Goal: Information Seeking & Learning: Compare options

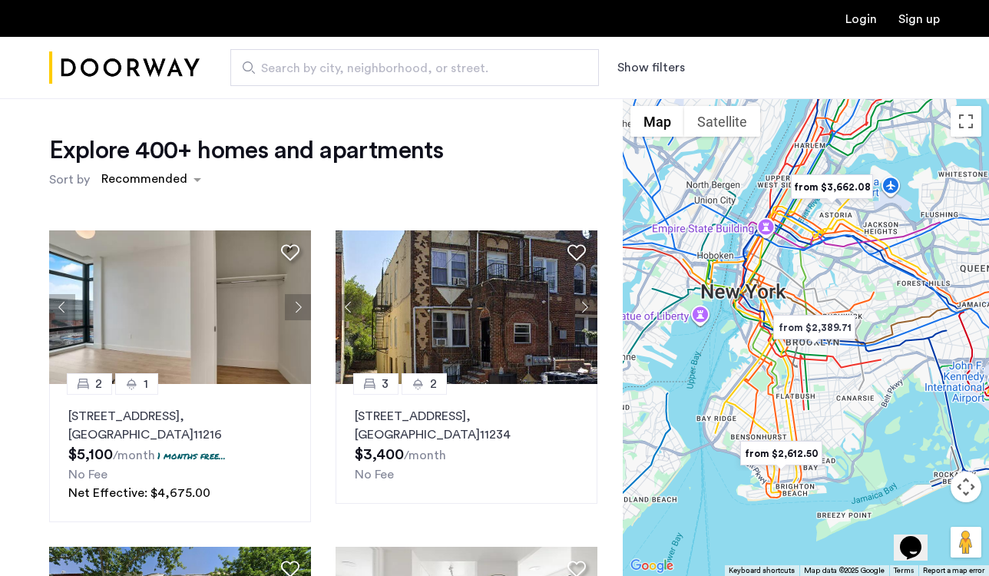
click at [670, 70] on button "Show filters" at bounding box center [651, 67] width 68 height 18
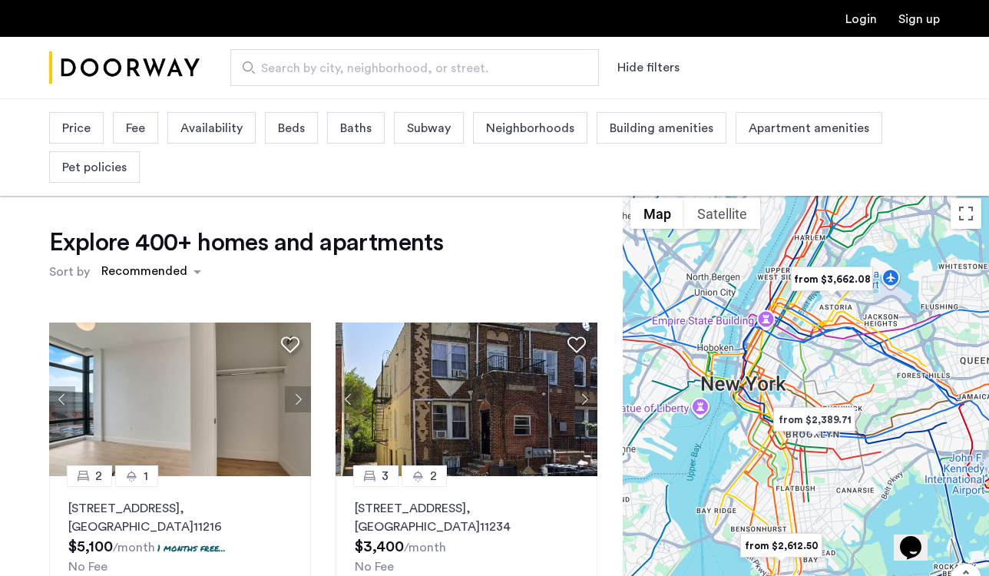
click at [62, 120] on span "Price" at bounding box center [76, 128] width 28 height 18
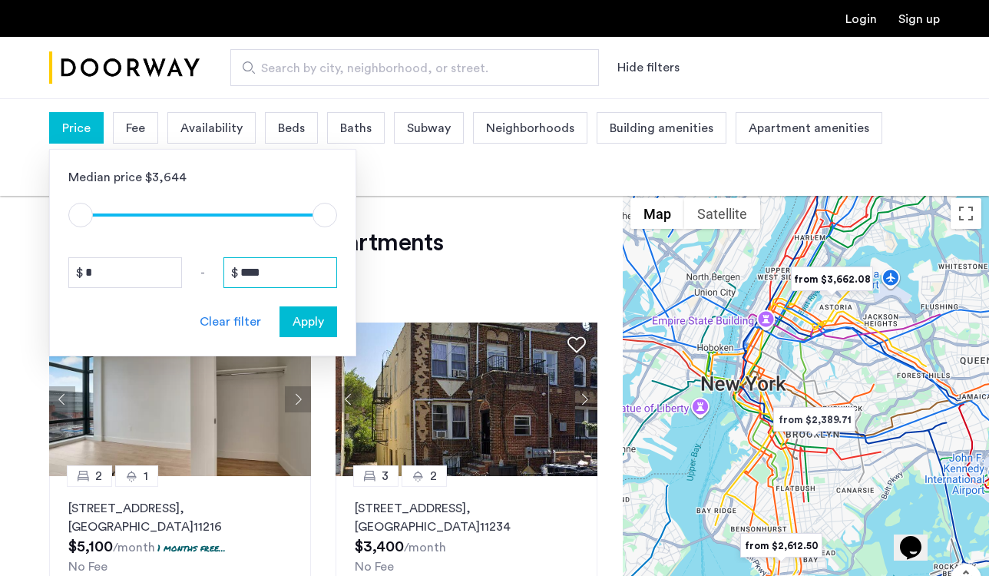
click at [283, 266] on input "****" at bounding box center [280, 272] width 114 height 31
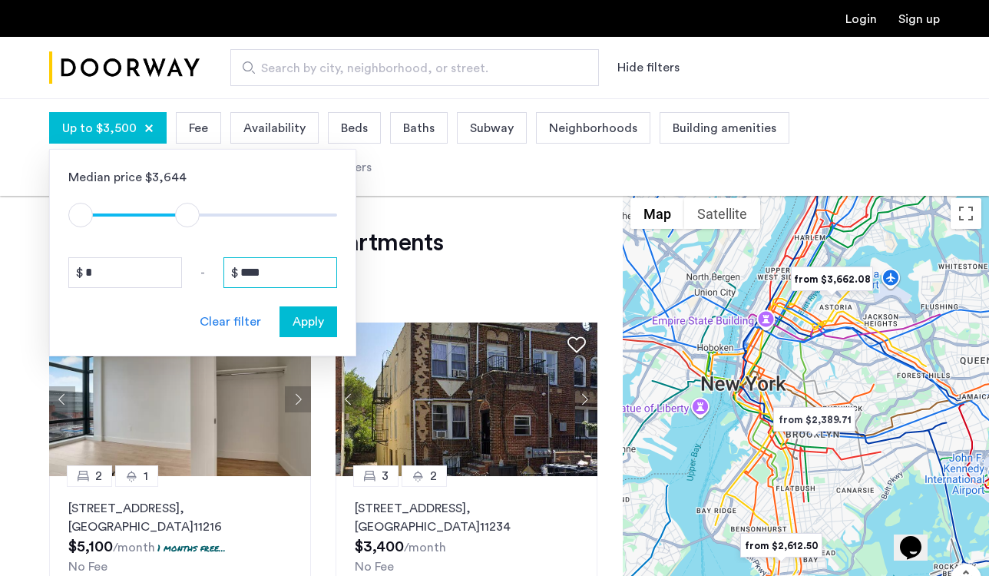
type input "****"
click at [325, 325] on div "Apply" at bounding box center [308, 321] width 48 height 18
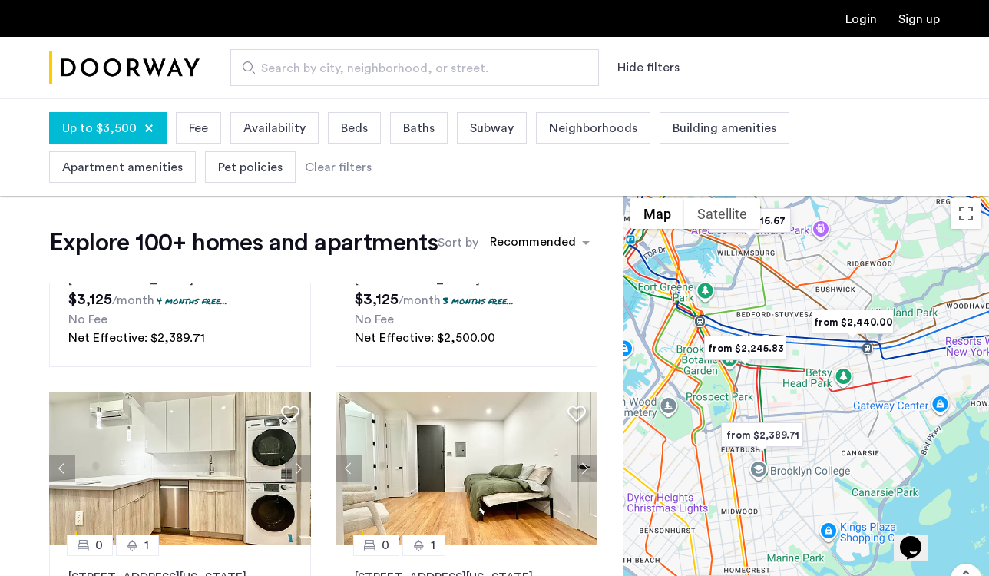
scroll to position [540, 0]
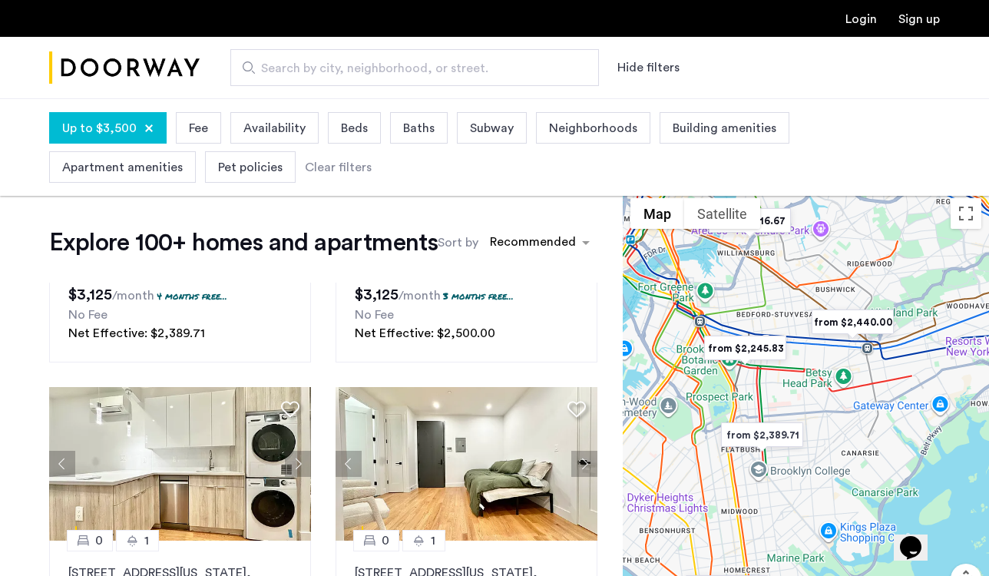
click at [582, 108] on div "Up to $3,500 Fee Availability Beds Baths Subway Neighborhoods Building amenitie…" at bounding box center [494, 147] width 890 height 78
click at [576, 132] on span "Neighborhoods" at bounding box center [593, 128] width 88 height 18
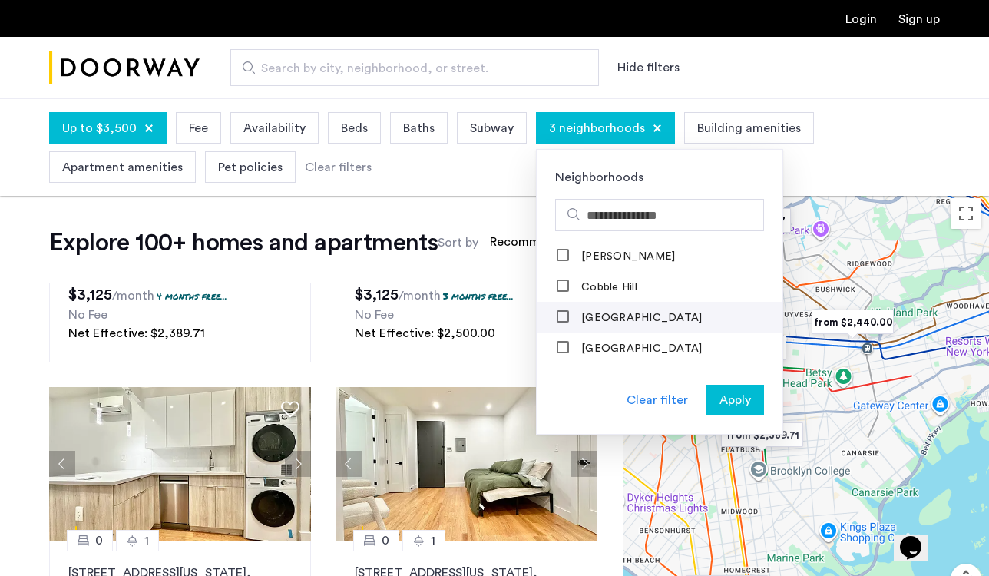
scroll to position [402, 0]
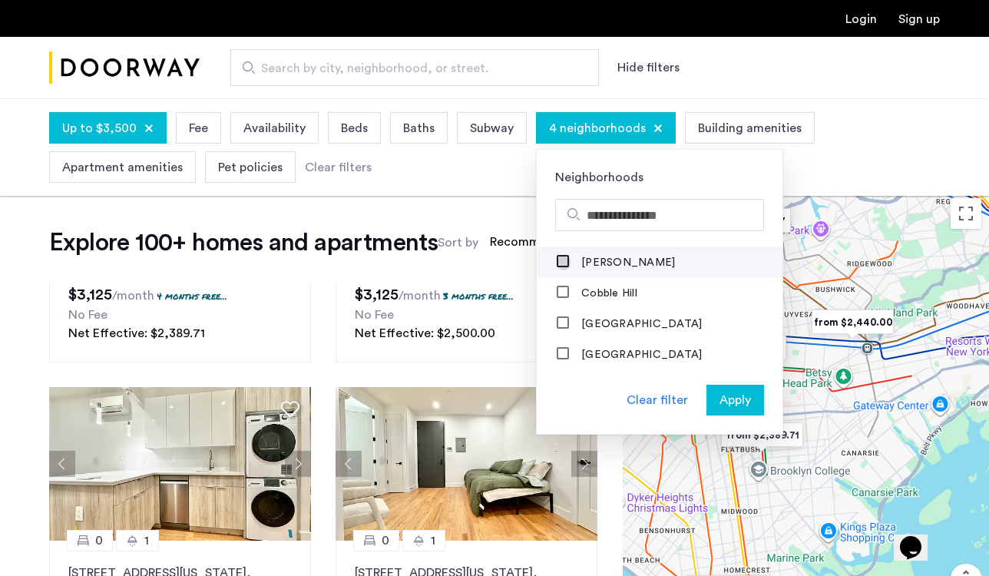
click at [557, 263] on div at bounding box center [563, 262] width 12 height 12
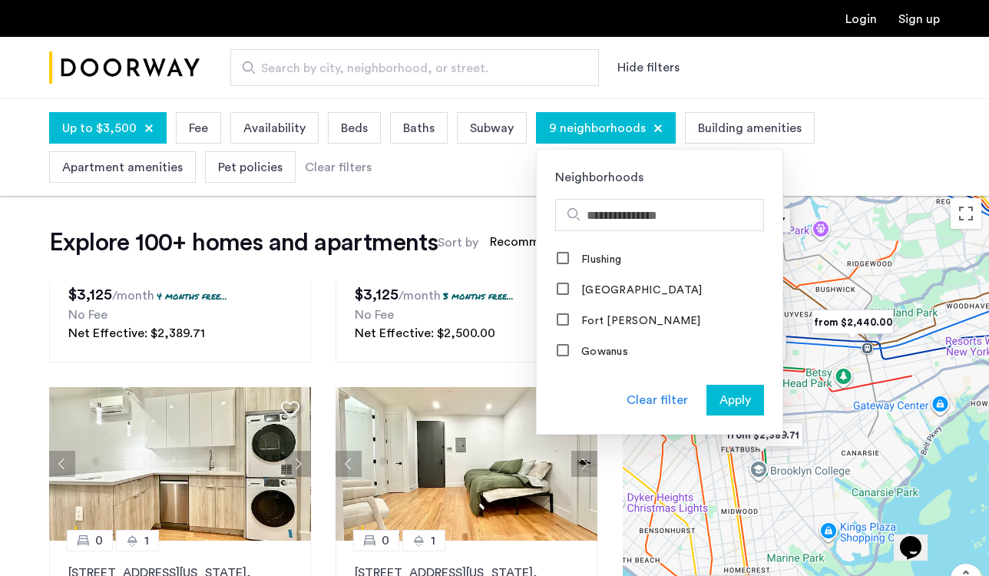
scroll to position [788, 0]
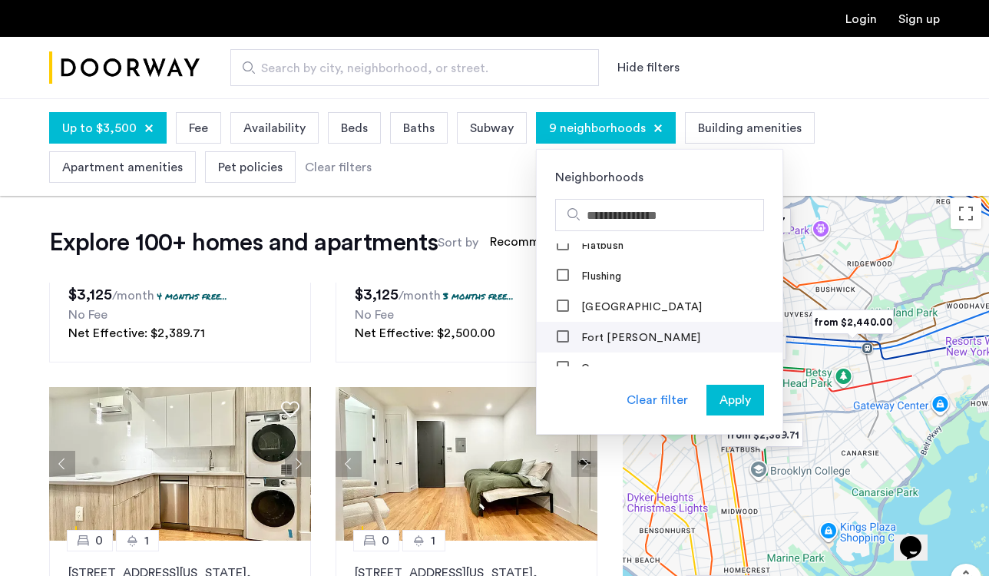
click at [594, 338] on label "Fort Greene" at bounding box center [639, 338] width 123 height 12
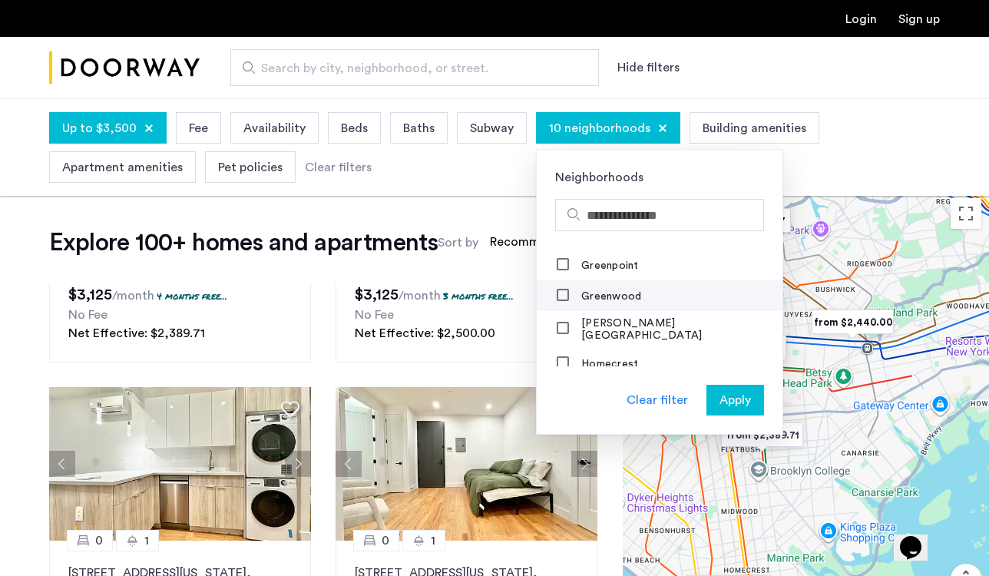
scroll to position [957, 0]
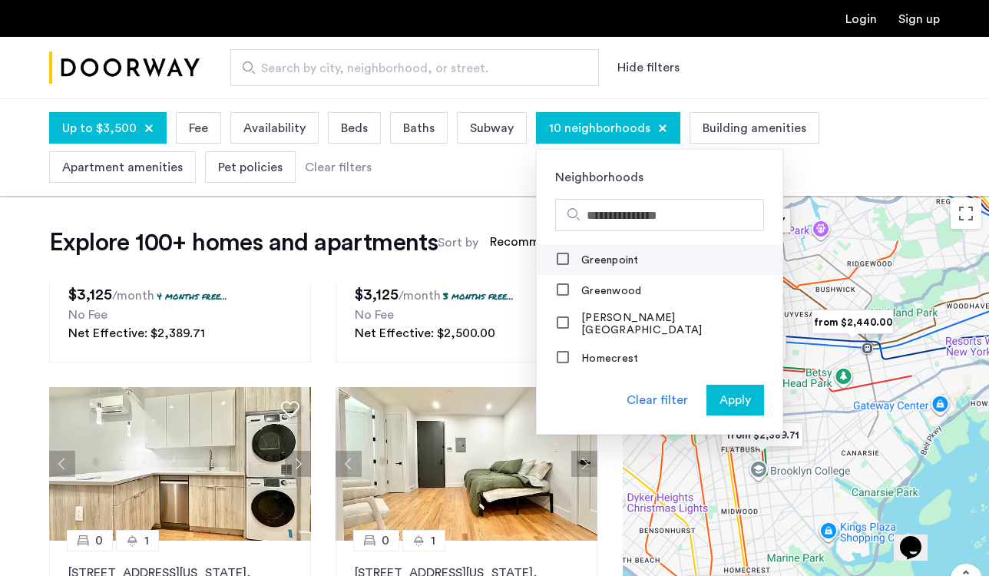
click at [578, 264] on label "Greenpoint" at bounding box center [608, 260] width 61 height 12
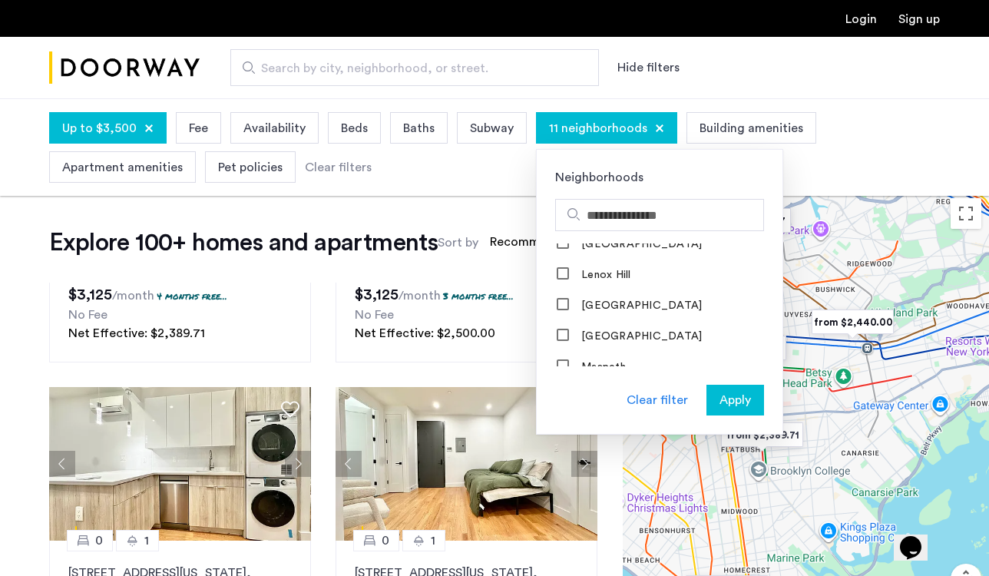
scroll to position [1121, 0]
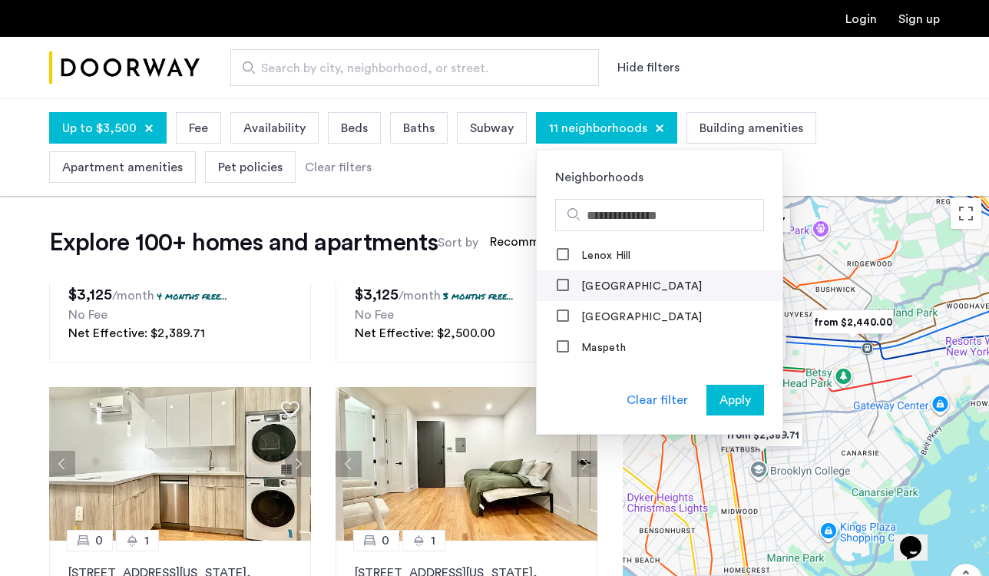
click at [597, 285] on label "Long Island City" at bounding box center [640, 286] width 124 height 12
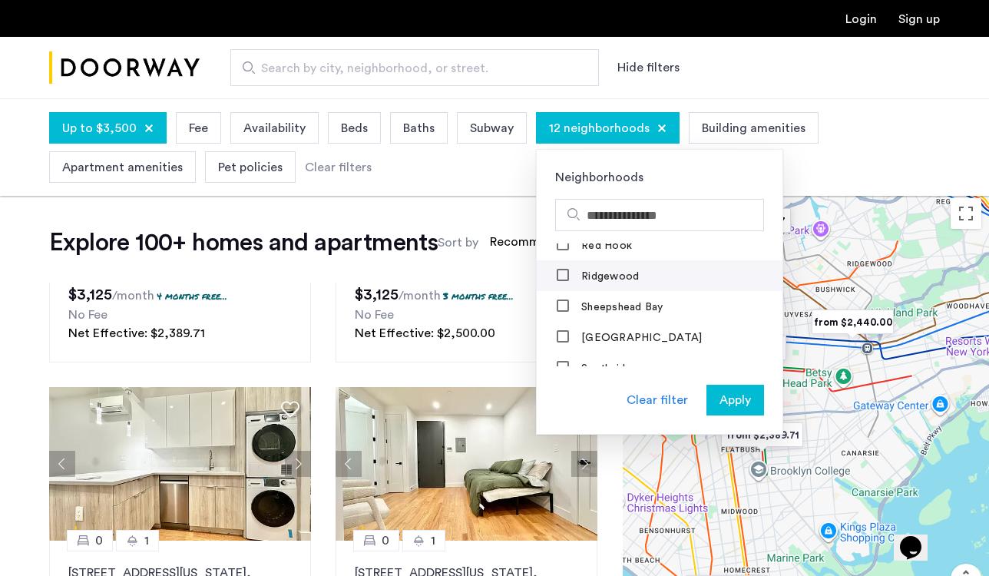
scroll to position [1507, 0]
click at [596, 269] on label "Ridgewood" at bounding box center [608, 275] width 61 height 12
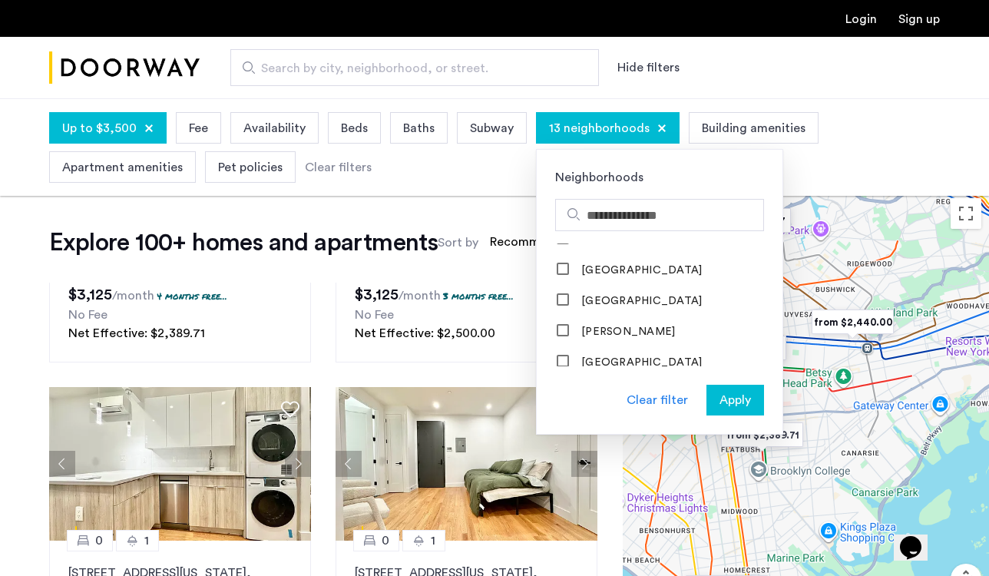
scroll to position [1788, 0]
click at [613, 296] on label "Williamsburg" at bounding box center [640, 302] width 124 height 12
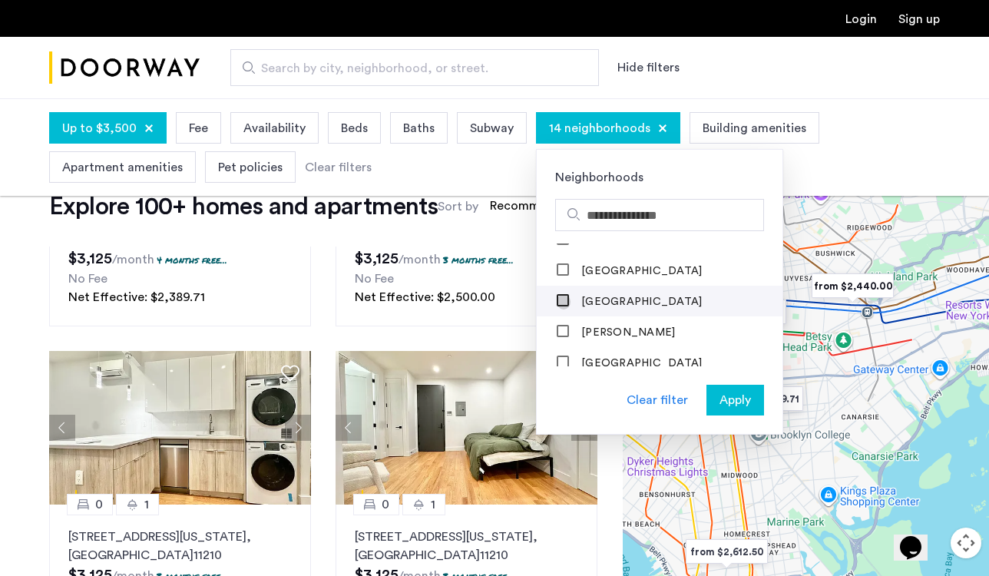
scroll to position [71, 0]
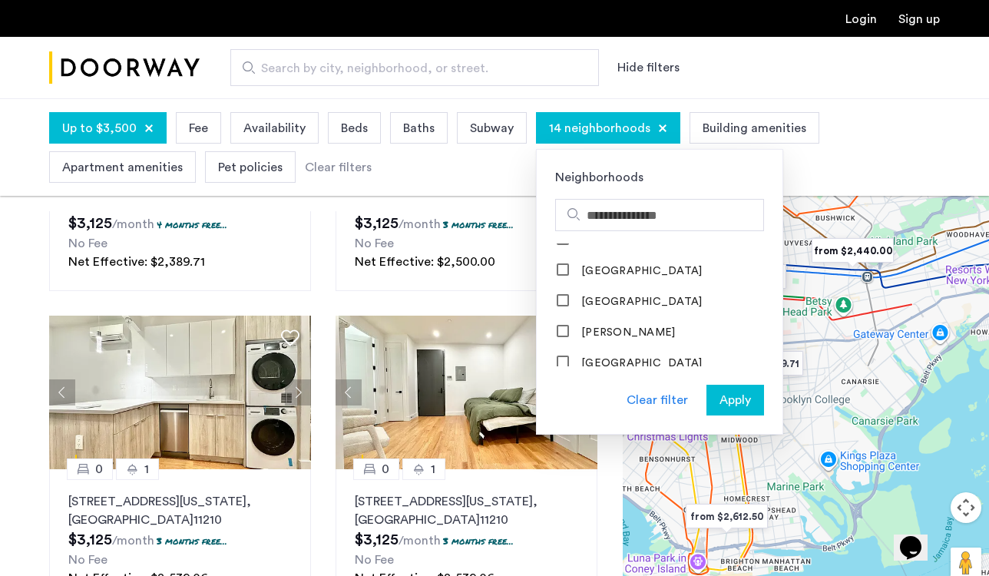
click at [736, 398] on span "Apply" at bounding box center [734, 400] width 31 height 18
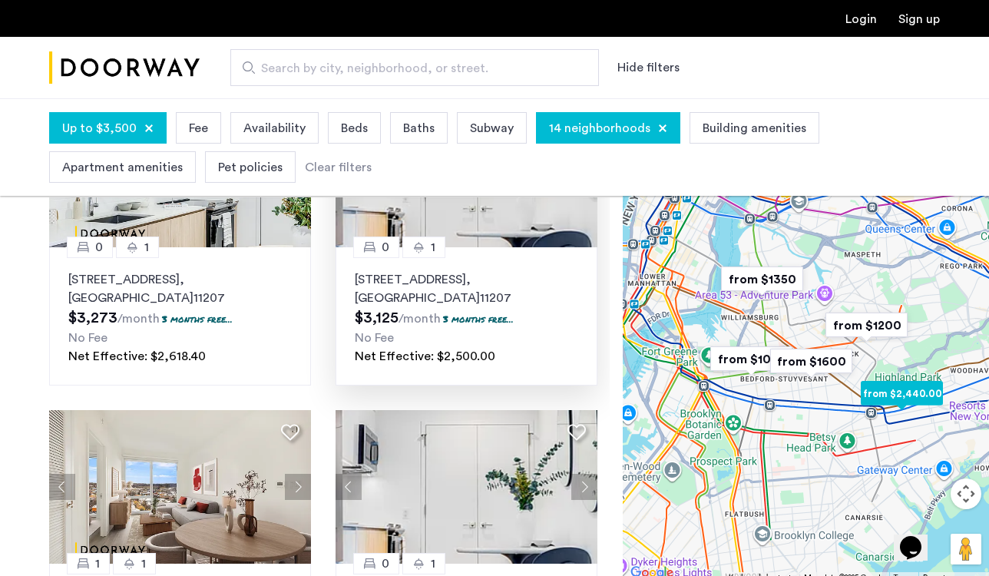
scroll to position [166, 0]
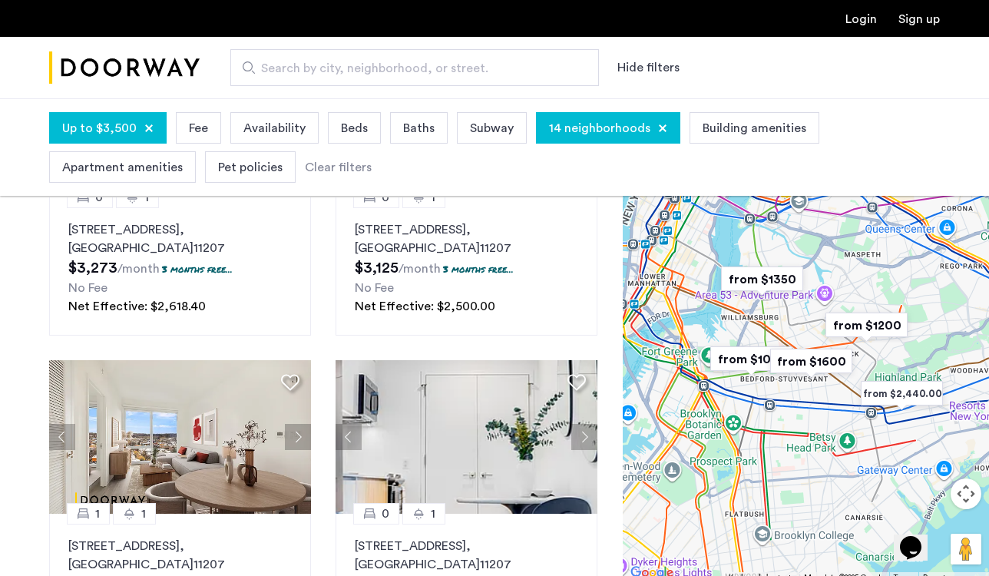
click at [342, 132] on span "Beds" at bounding box center [354, 128] width 27 height 18
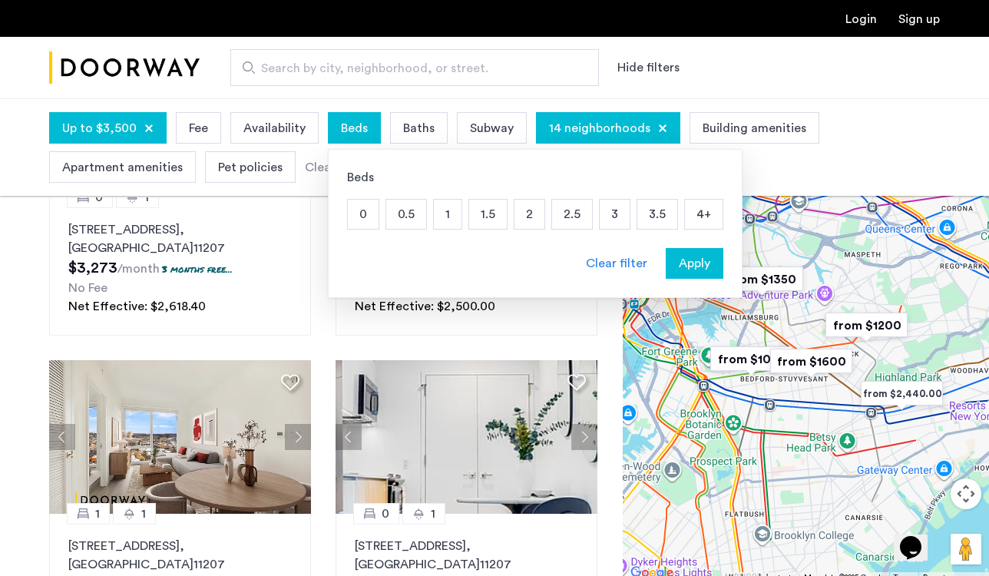
click at [487, 216] on p "1.5" at bounding box center [488, 214] width 38 height 29
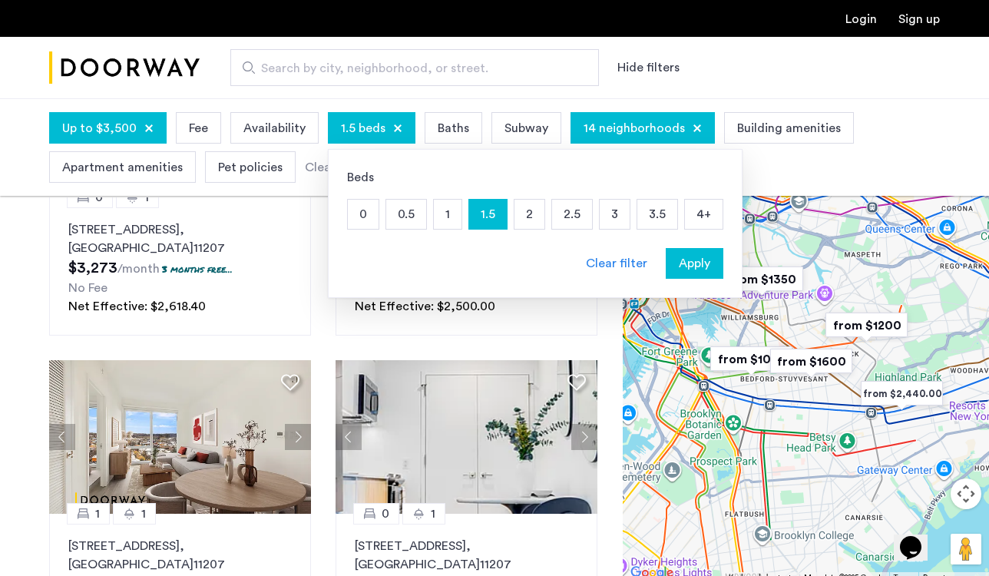
click at [524, 216] on p "2" at bounding box center [529, 214] width 30 height 29
click at [692, 255] on span "Apply" at bounding box center [694, 263] width 31 height 18
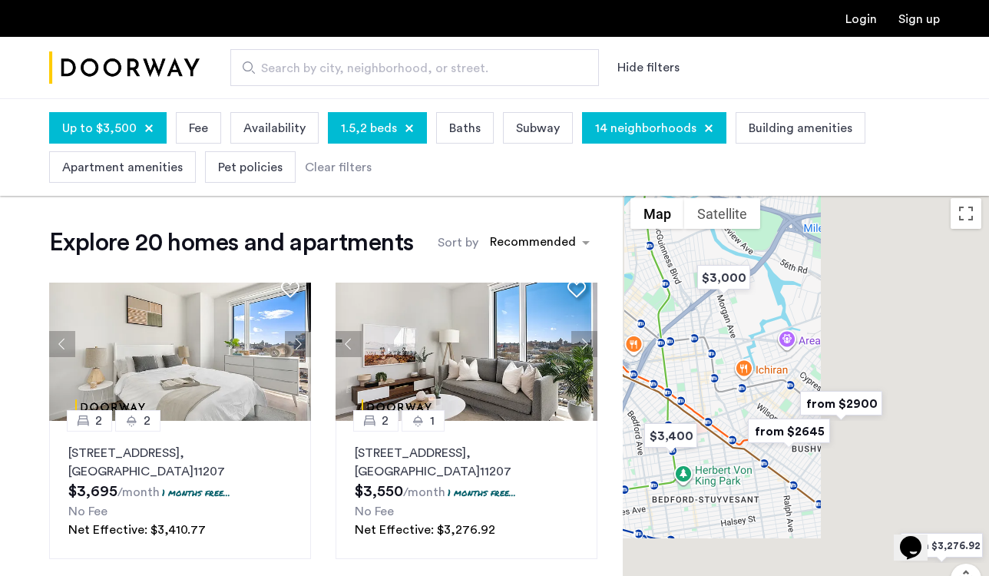
scroll to position [21, 0]
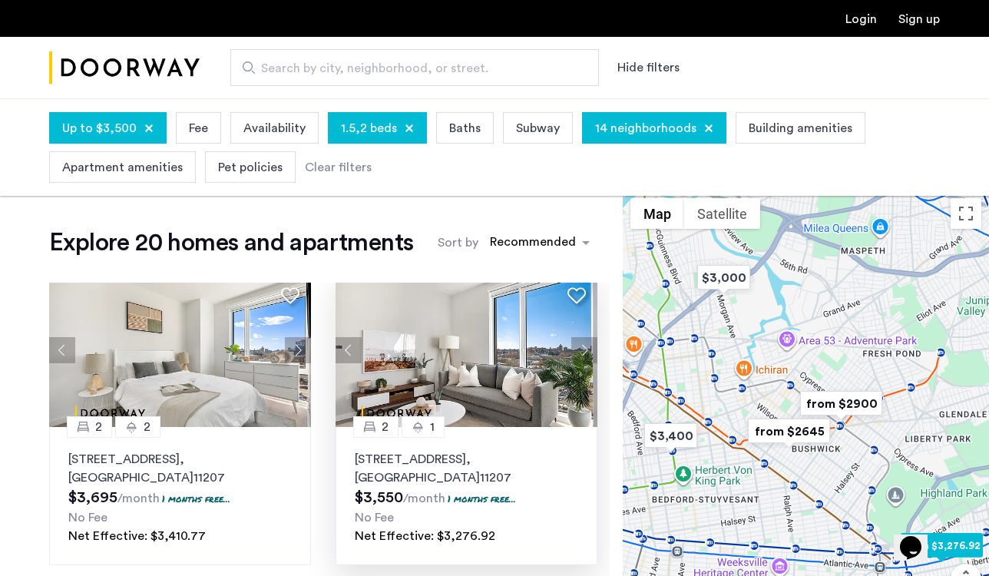
click at [411, 461] on p "2840 Atlantic Avenue, Unit 1102, Brooklyn , NY 11207" at bounding box center [466, 468] width 223 height 37
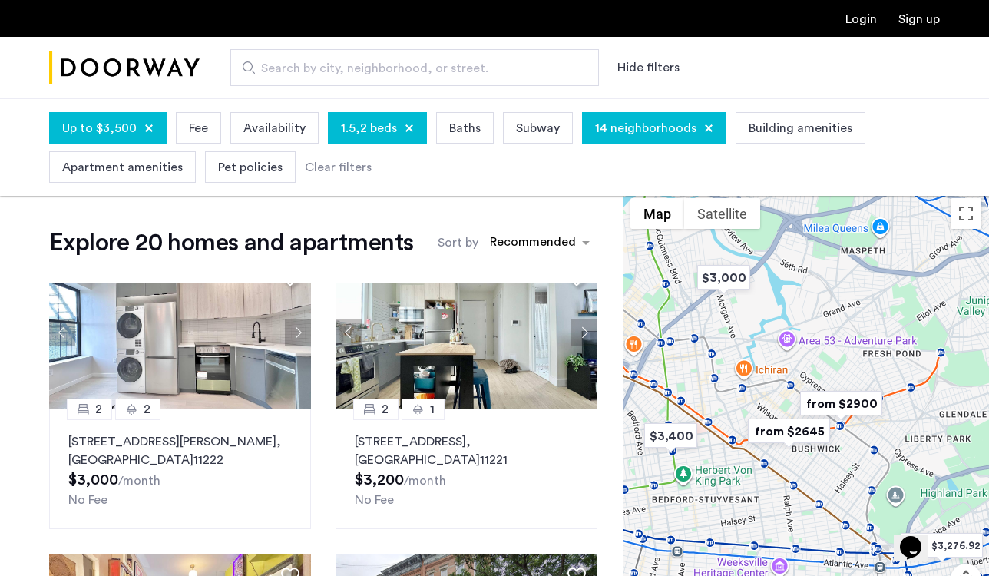
scroll to position [337, 0]
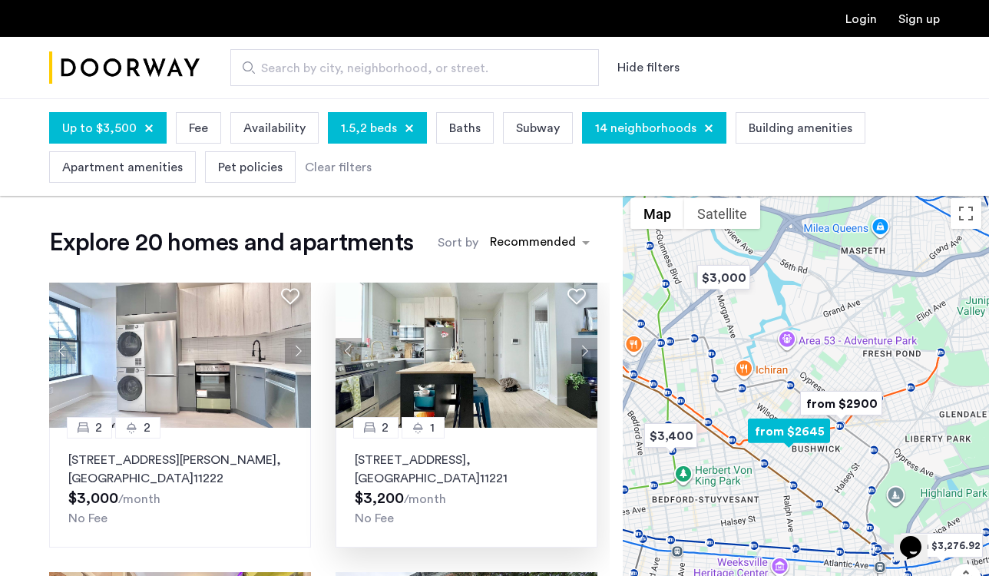
click at [407, 469] on p "621 Kosciuszko Street, Unit 3F, Brooklyn , NY 11221" at bounding box center [466, 469] width 223 height 37
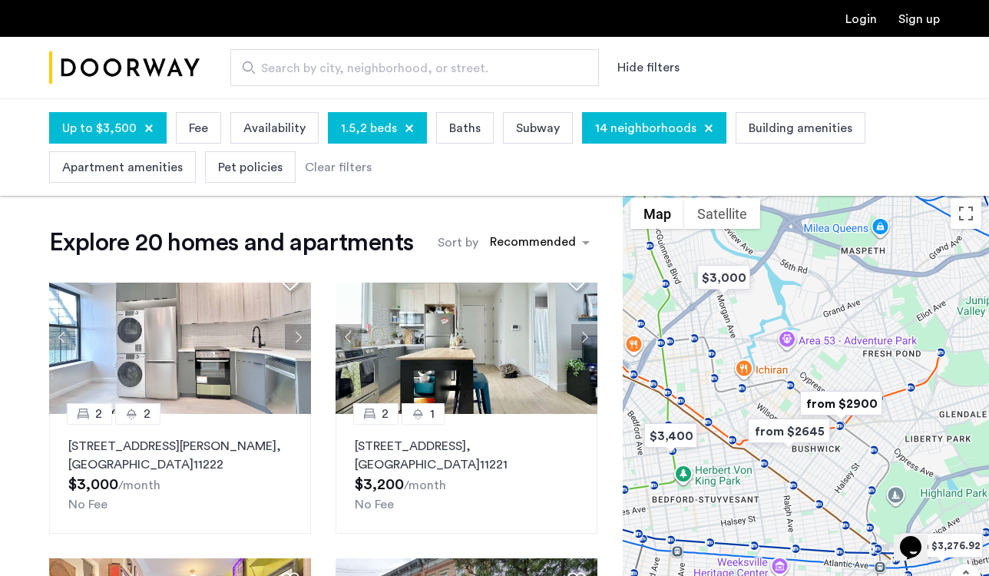
scroll to position [355, 0]
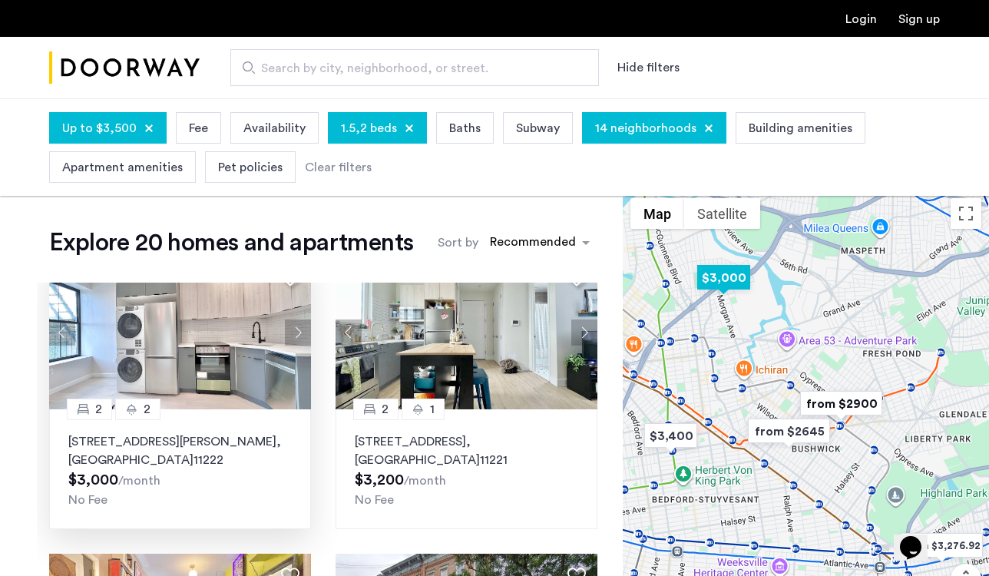
click at [238, 444] on p "83 Beadel Street, Unit 2F, Brooklyn , NY 11222" at bounding box center [179, 450] width 223 height 37
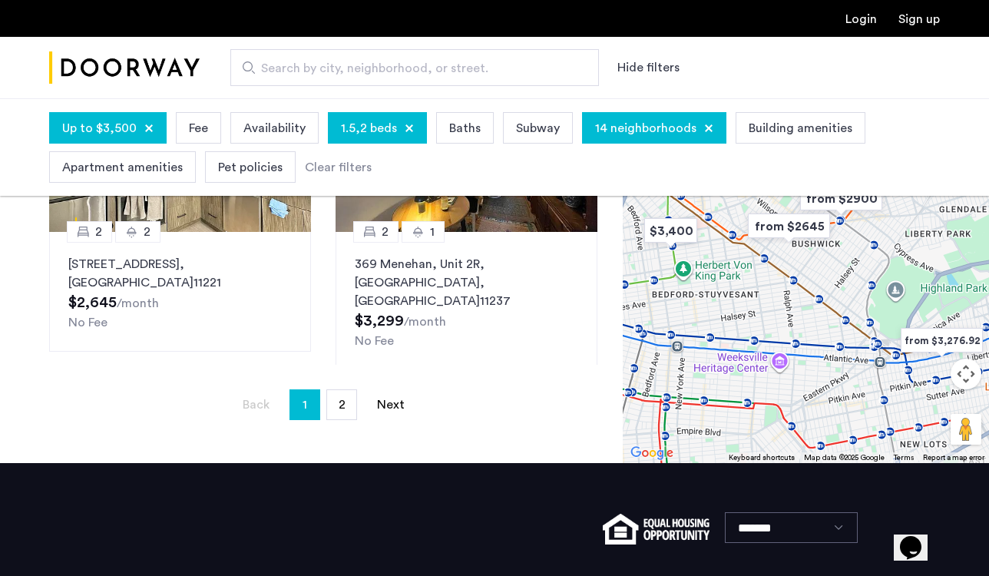
scroll to position [440, 0]
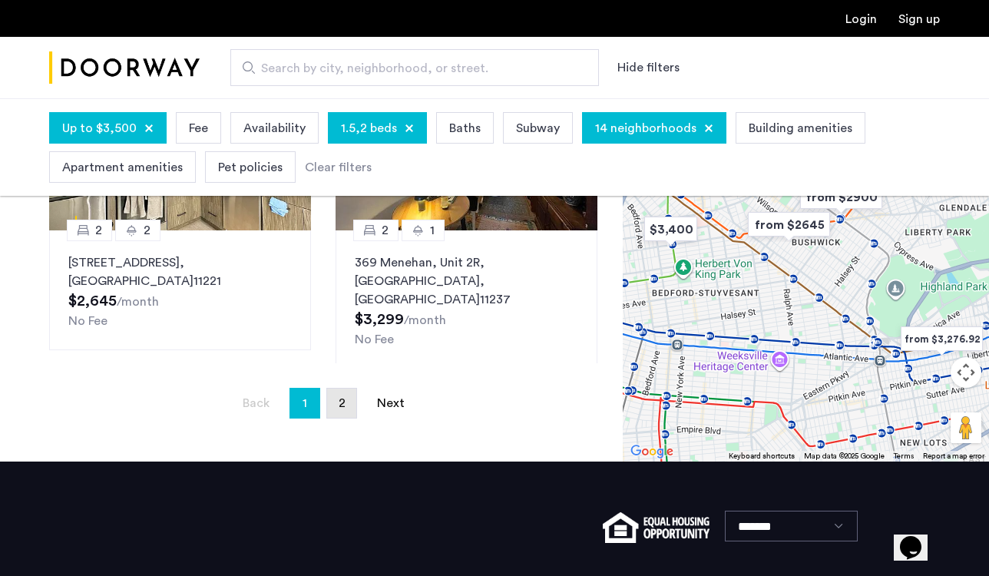
click at [339, 413] on link "page 2" at bounding box center [341, 402] width 29 height 29
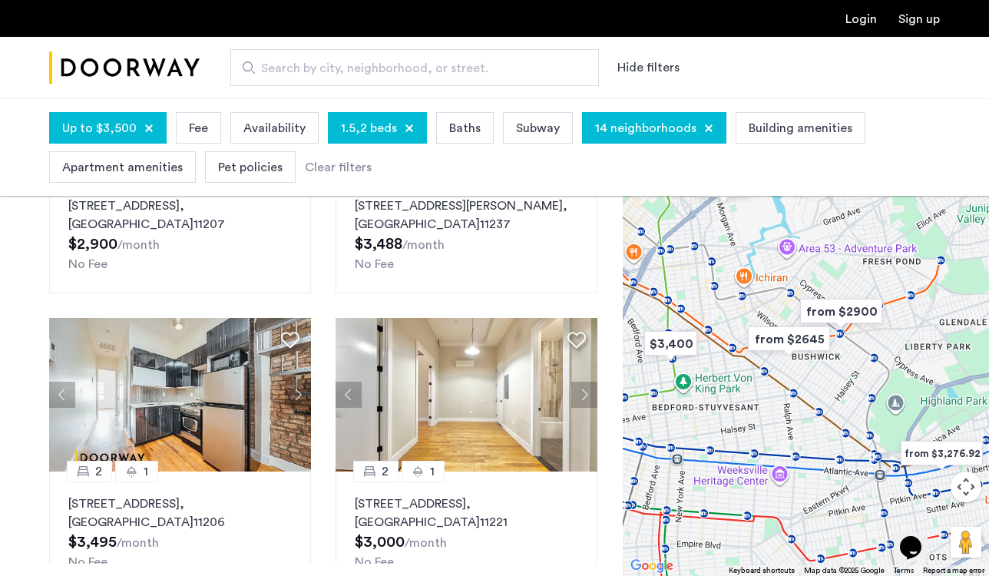
scroll to position [626, 0]
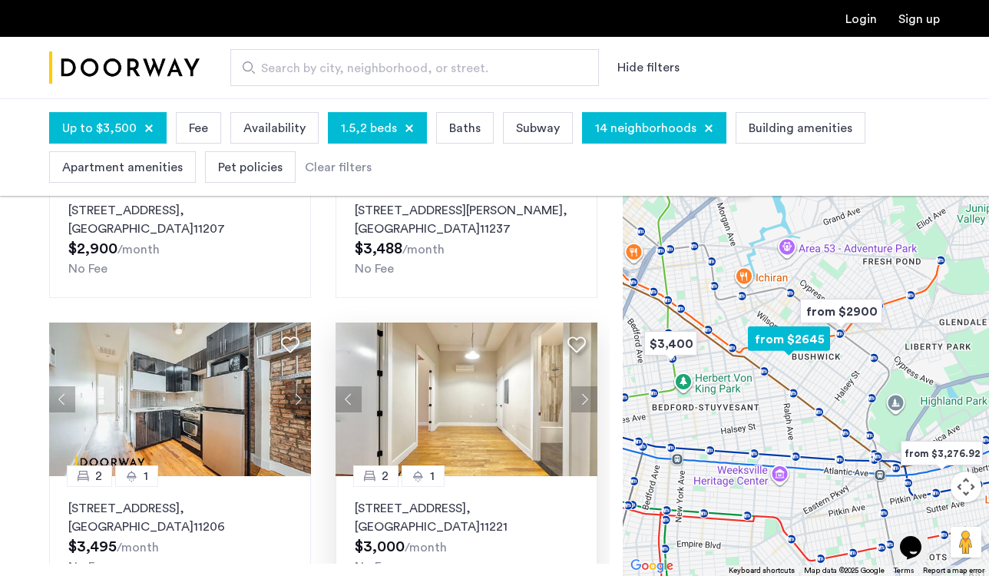
click at [438, 512] on p "1178 Bushwick Avenue, Unit 3B, Brooklyn , NY 11221" at bounding box center [466, 517] width 223 height 37
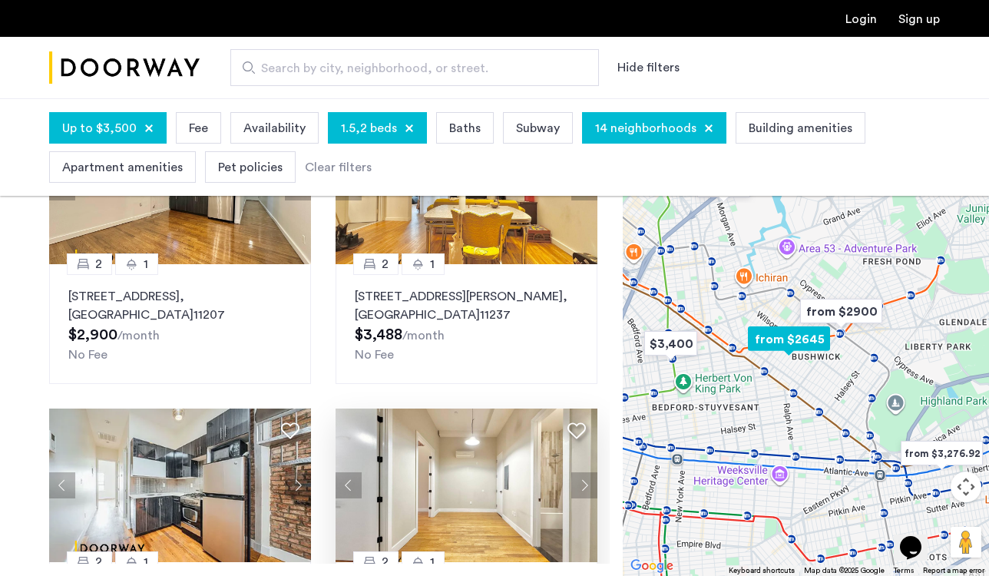
scroll to position [400, 0]
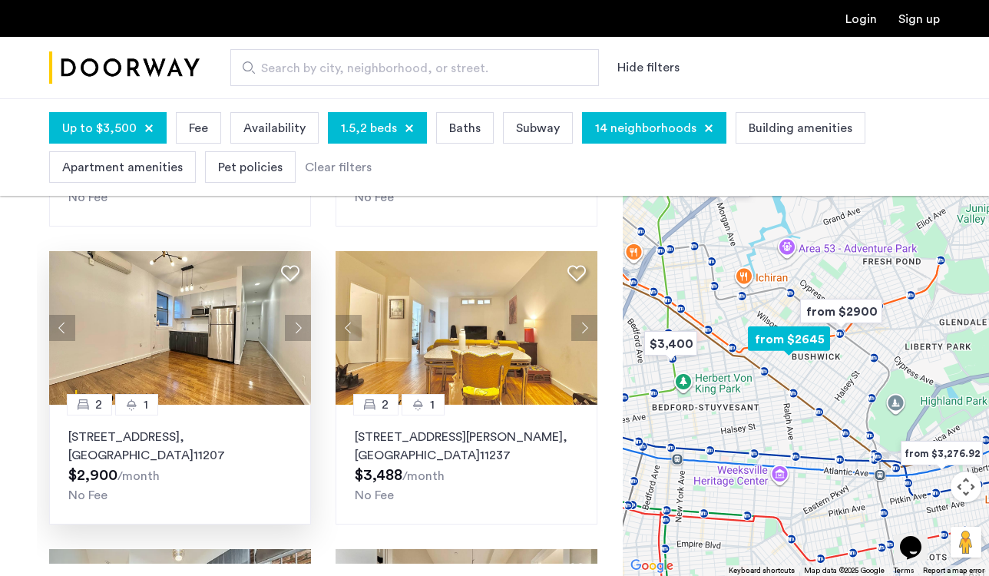
click at [215, 435] on p "74 Eldert Street, Unit A3, Brooklyn , NY 11207" at bounding box center [179, 446] width 223 height 37
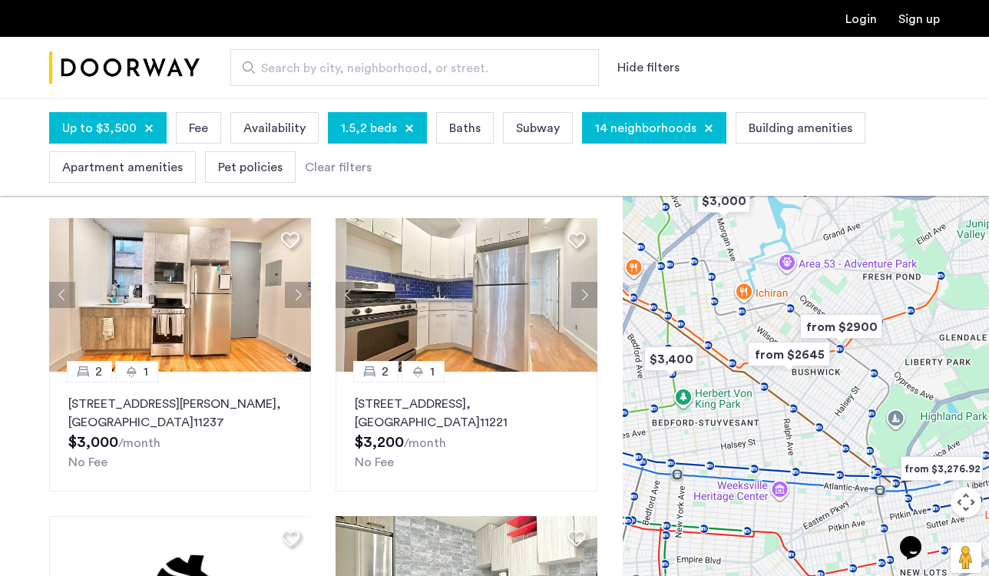
scroll to position [48, 0]
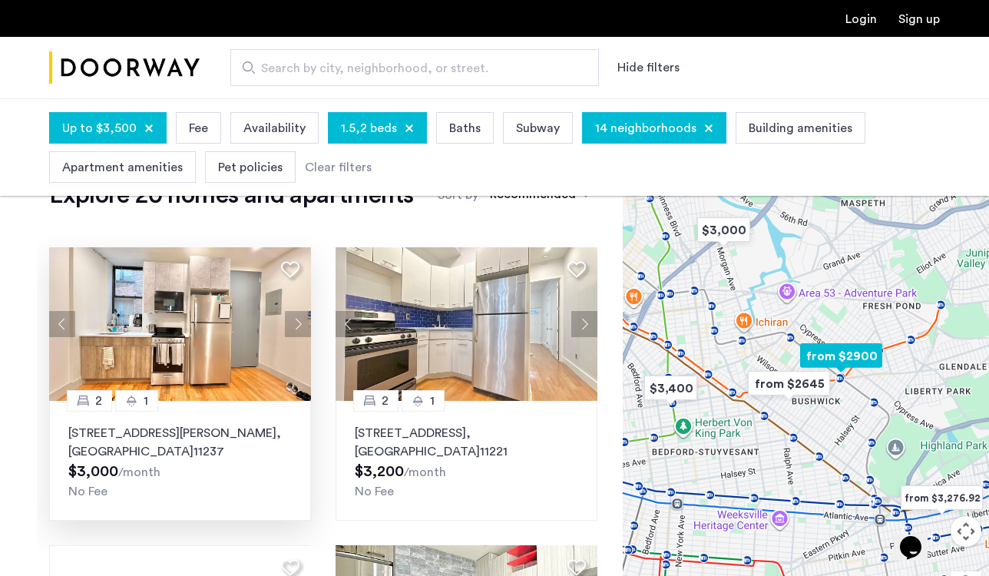
click at [220, 435] on p "1300 Halsey Street, Unit 2C, Brooklyn , NY 11237" at bounding box center [179, 442] width 223 height 37
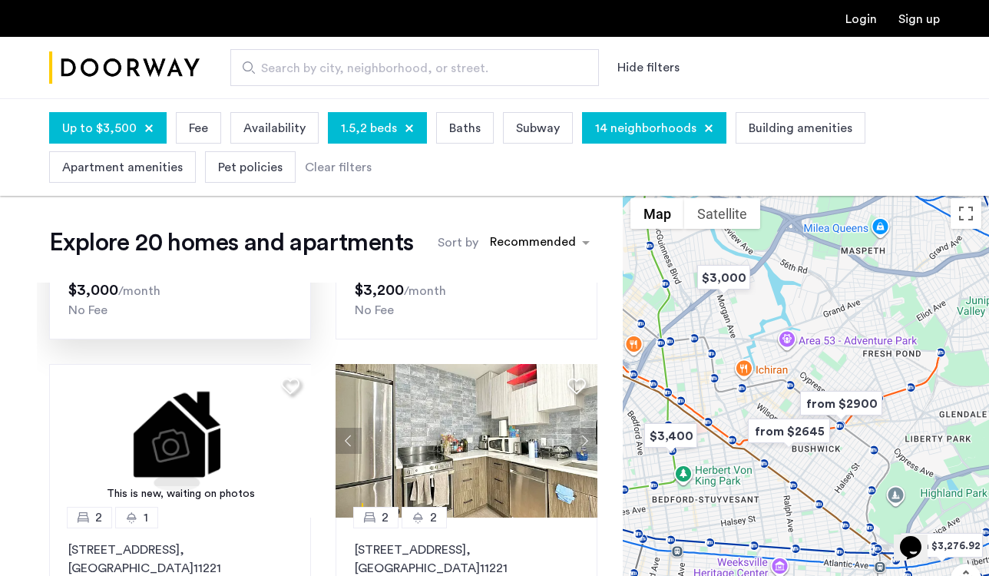
scroll to position [191, 0]
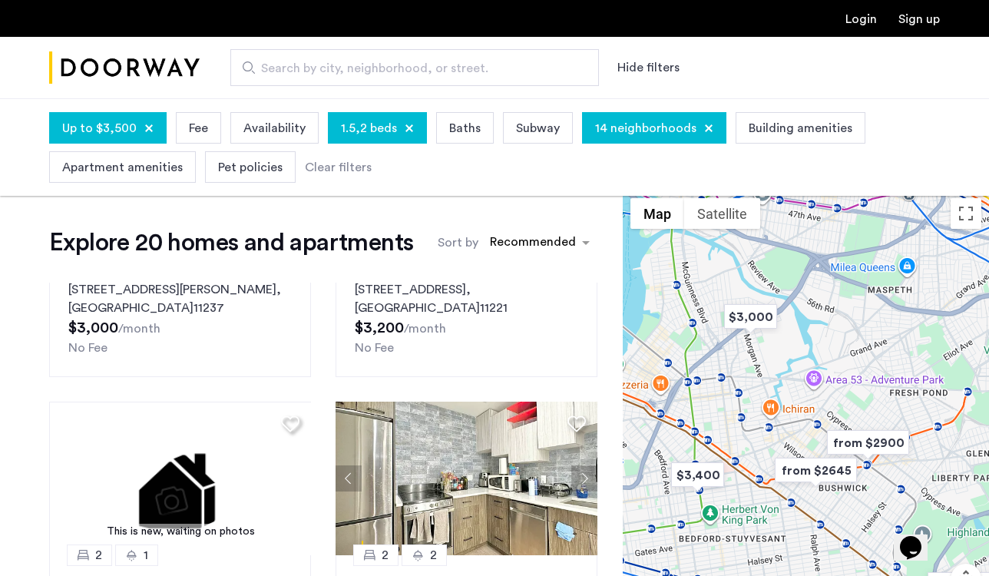
drag, startPoint x: 708, startPoint y: 345, endPoint x: 738, endPoint y: 386, distance: 51.1
click at [738, 386] on div at bounding box center [806, 428] width 366 height 477
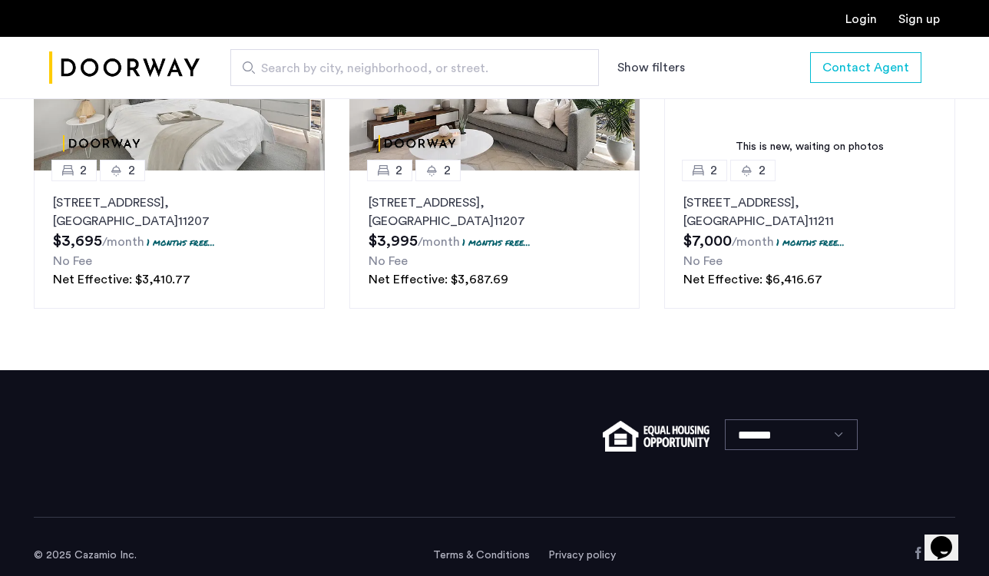
scroll to position [2225, 0]
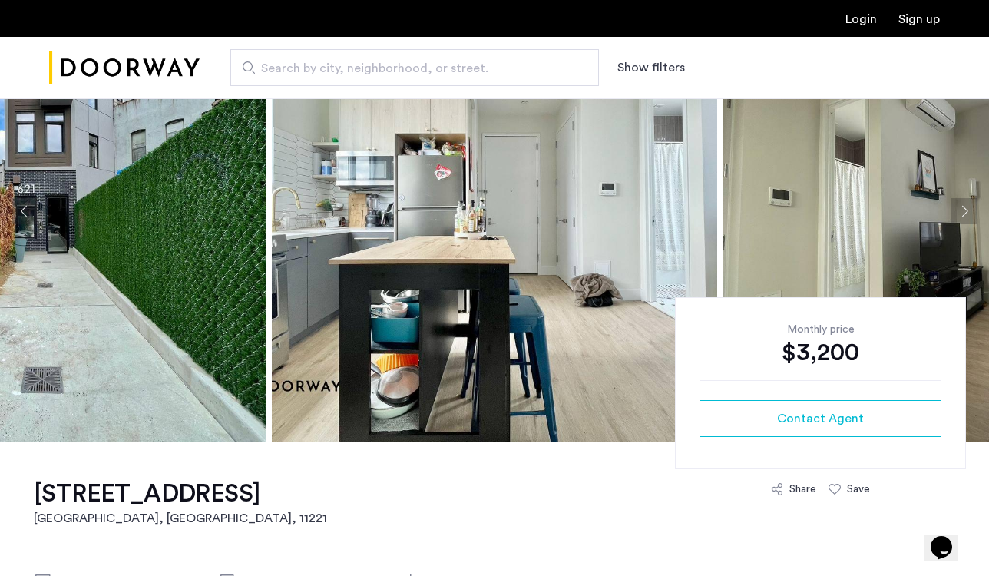
scroll to position [92, 0]
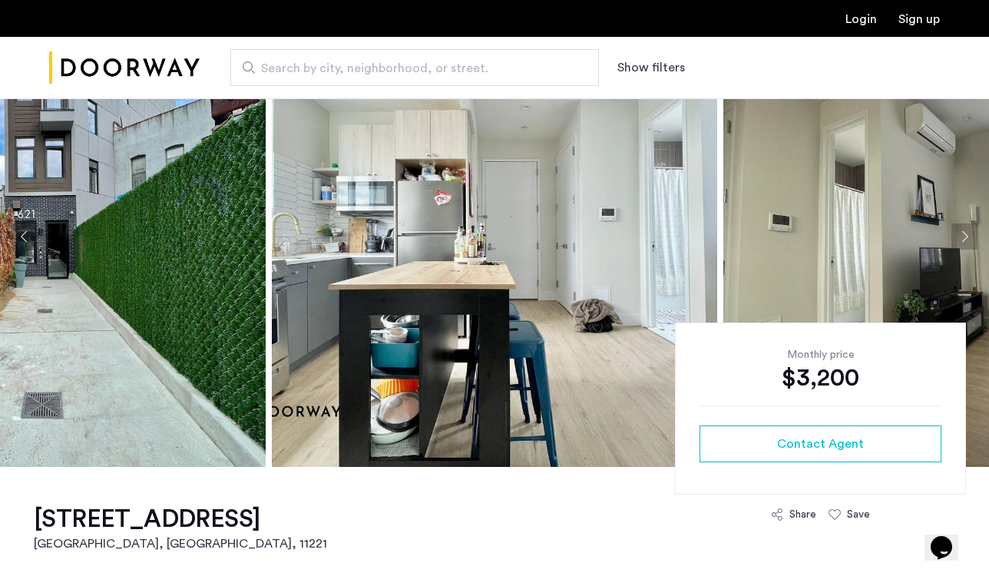
click at [967, 234] on button "Next apartment" at bounding box center [964, 236] width 26 height 26
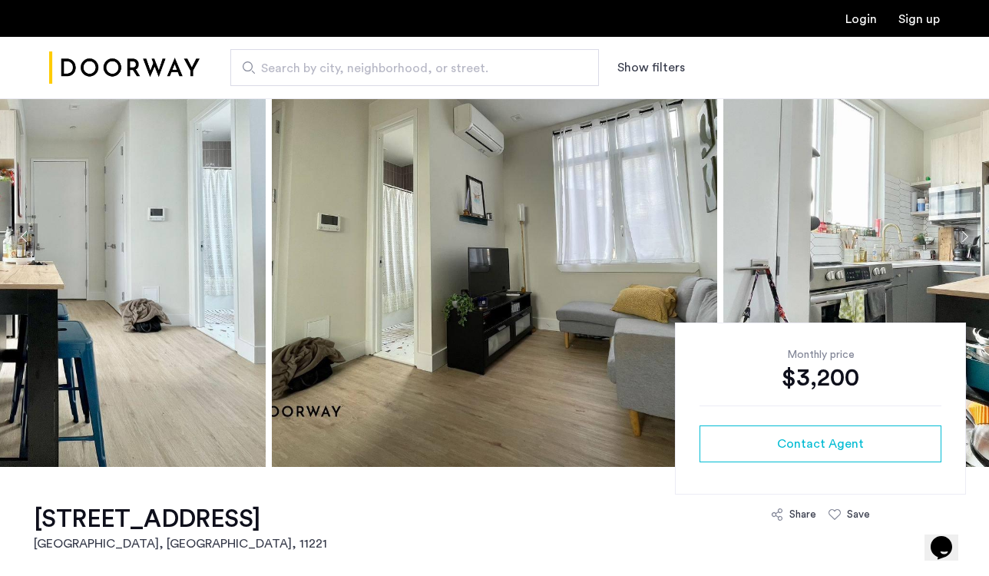
click at [967, 234] on button "Next apartment" at bounding box center [964, 236] width 26 height 26
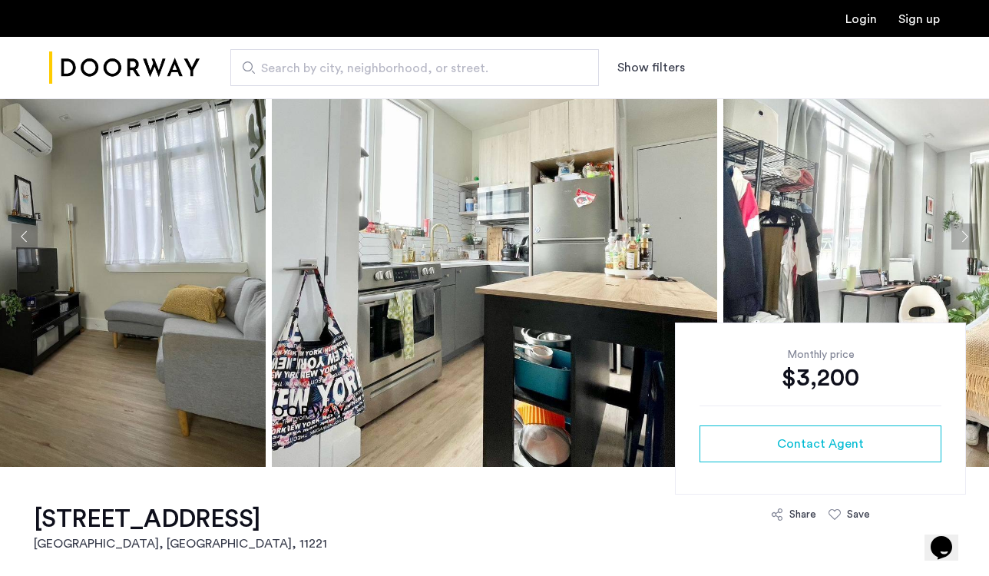
click at [967, 234] on button "Next apartment" at bounding box center [964, 236] width 26 height 26
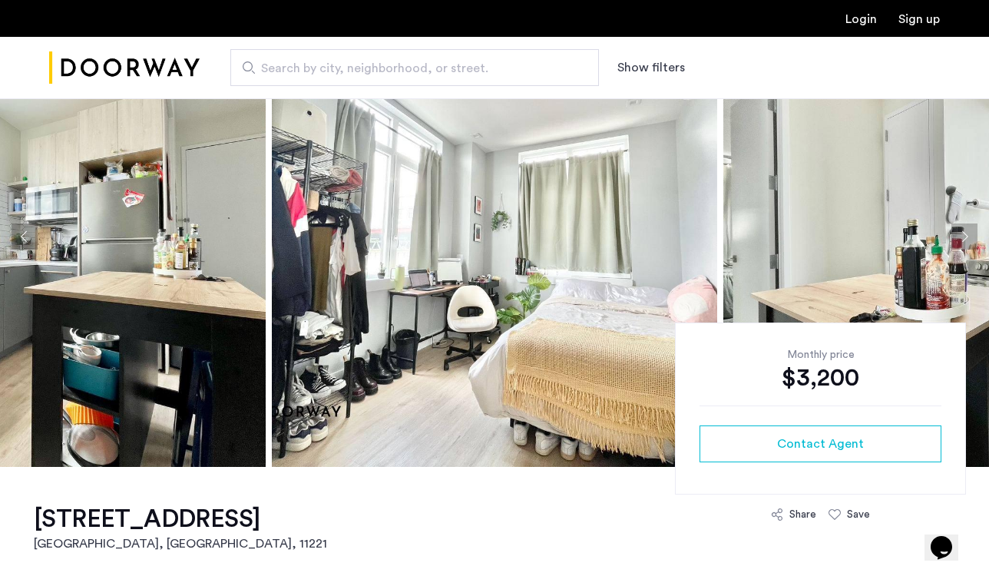
click at [967, 234] on button "Next apartment" at bounding box center [964, 236] width 26 height 26
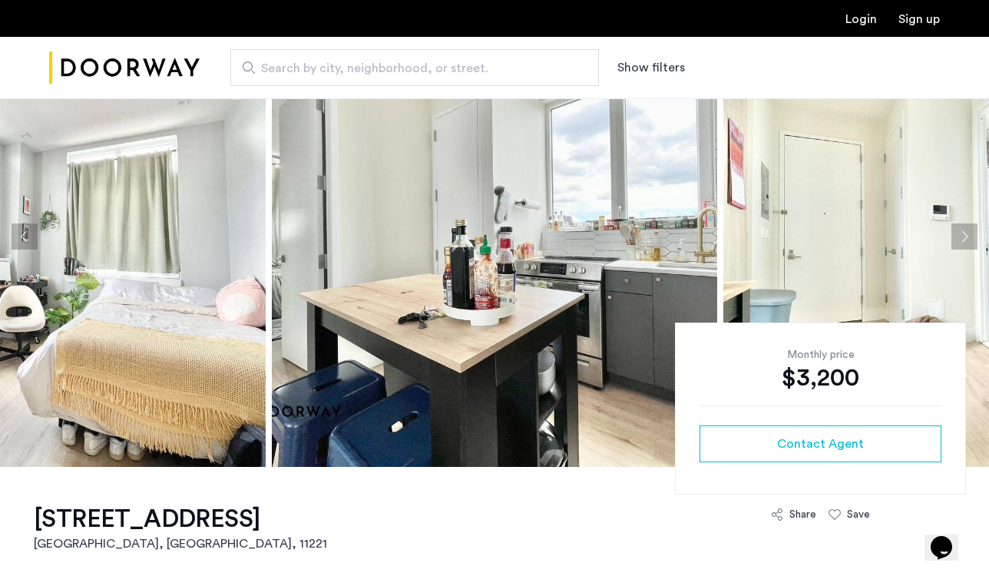
click at [967, 234] on button "Next apartment" at bounding box center [964, 236] width 26 height 26
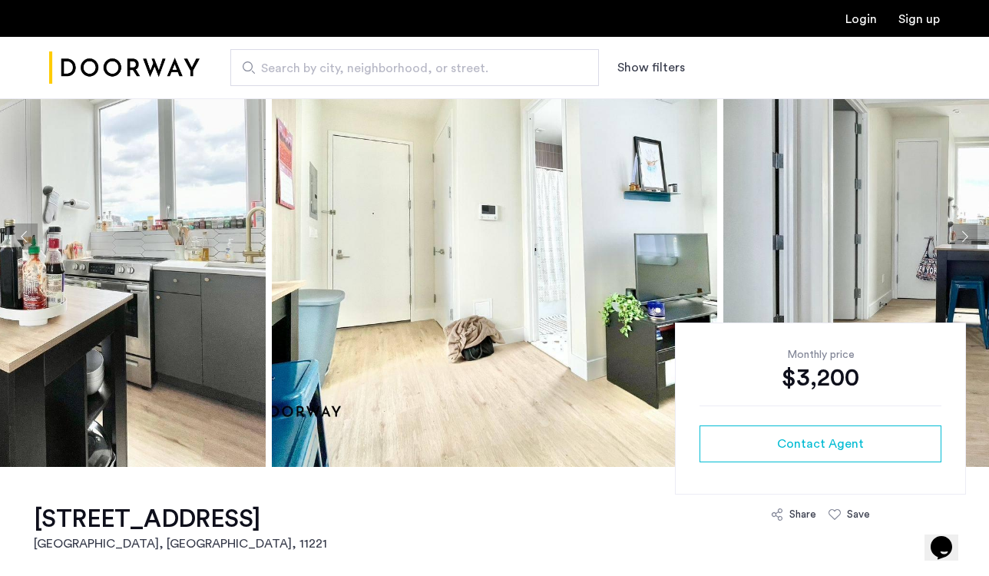
click at [967, 234] on button "Next apartment" at bounding box center [964, 236] width 26 height 26
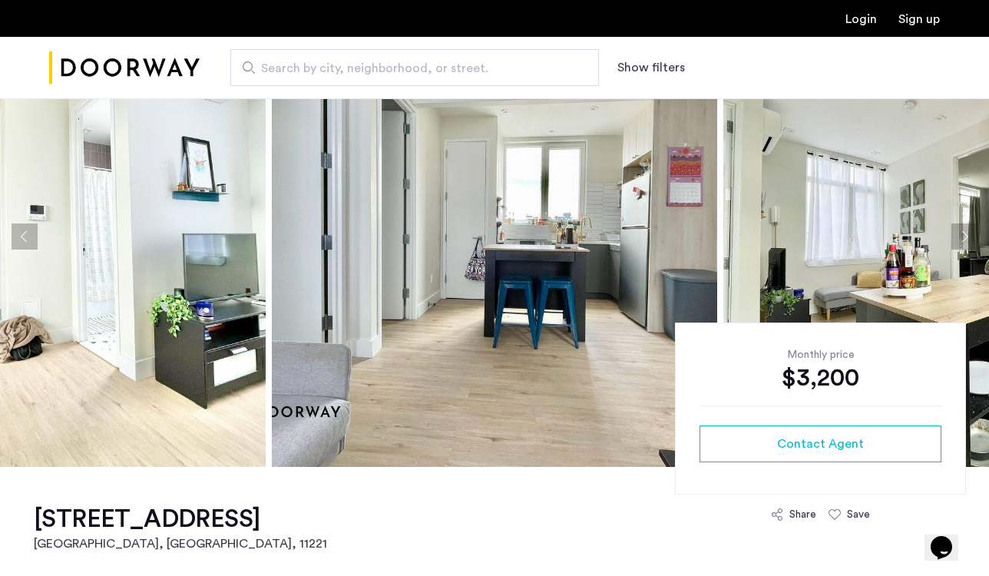
click at [967, 234] on button "Next apartment" at bounding box center [964, 236] width 26 height 26
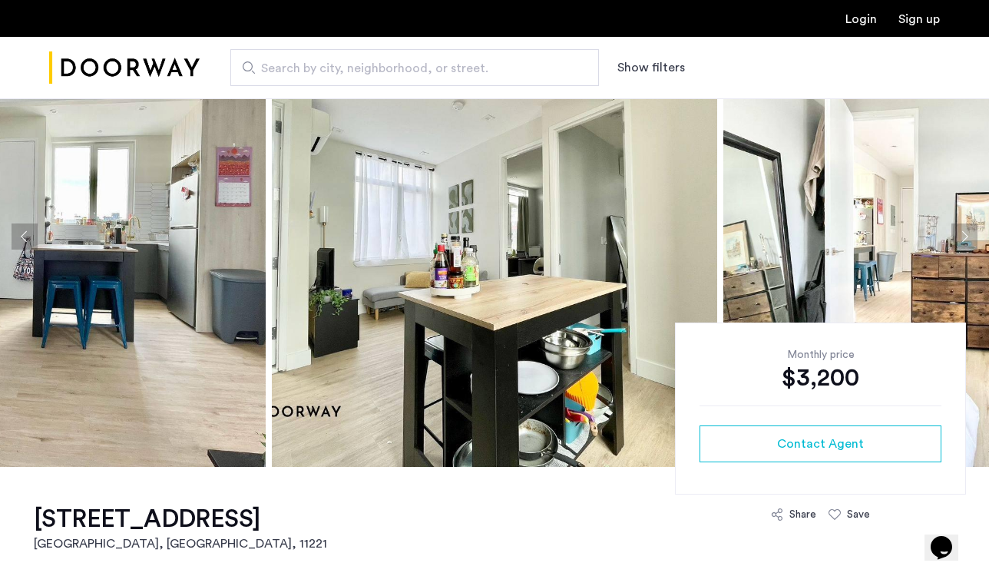
click at [967, 234] on button "Next apartment" at bounding box center [964, 236] width 26 height 26
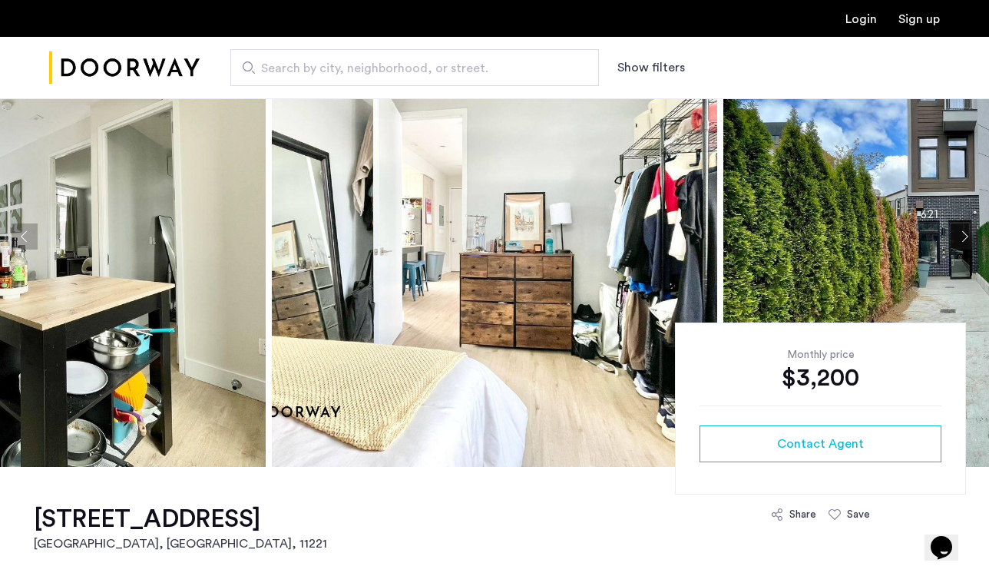
click at [967, 234] on button "Next apartment" at bounding box center [964, 236] width 26 height 26
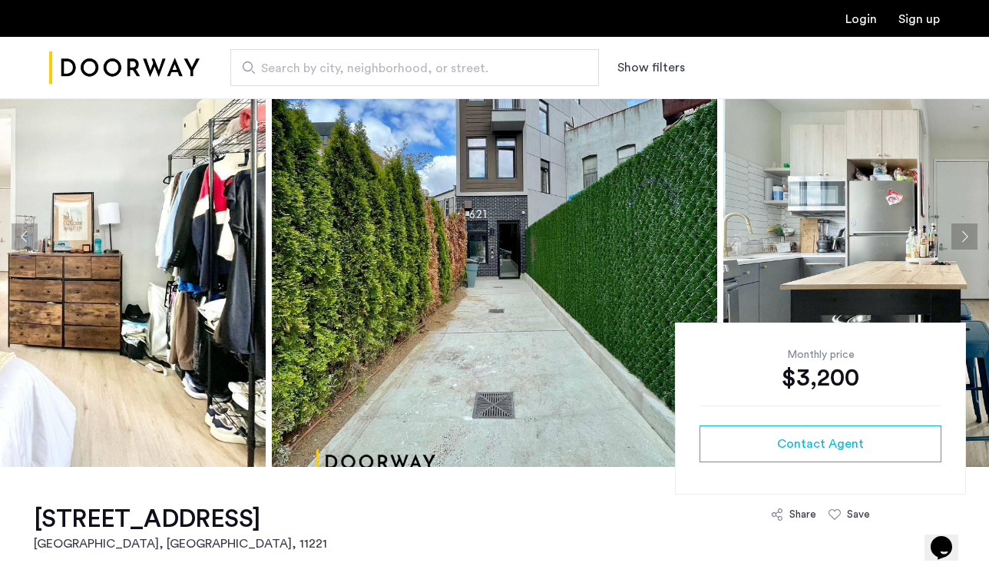
click at [967, 234] on button "Next apartment" at bounding box center [964, 236] width 26 height 26
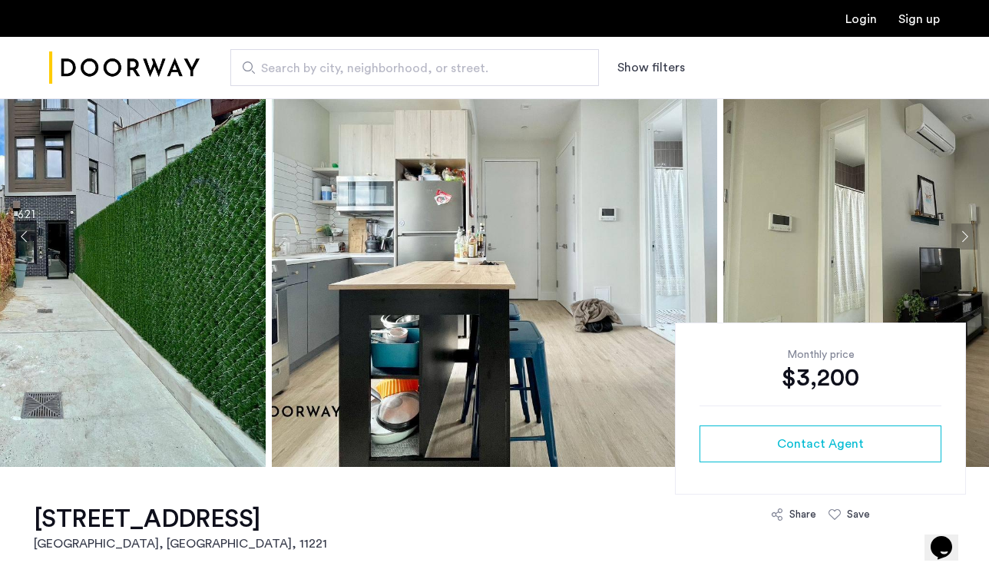
click at [967, 234] on button "Next apartment" at bounding box center [964, 236] width 26 height 26
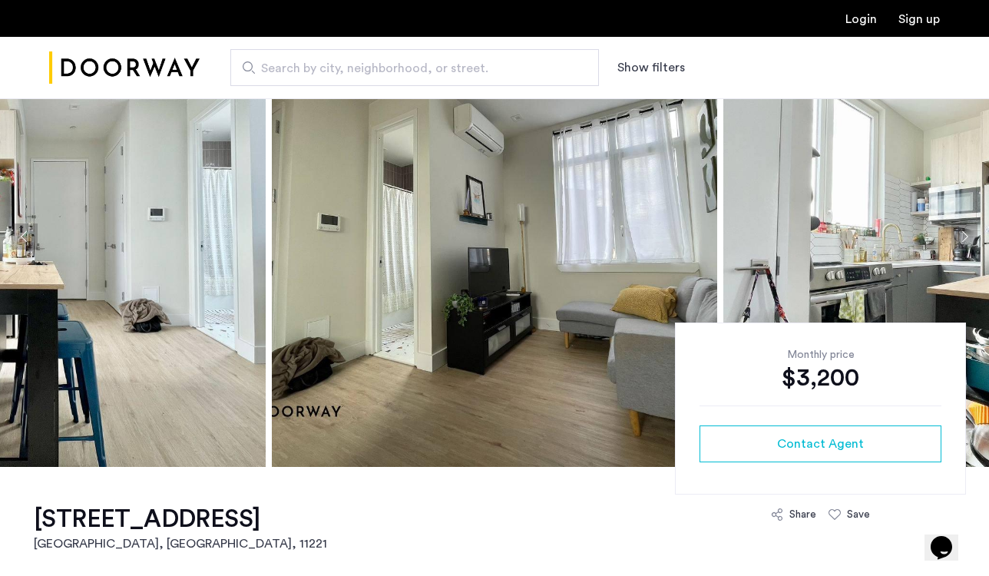
click at [967, 234] on button "Next apartment" at bounding box center [964, 236] width 26 height 26
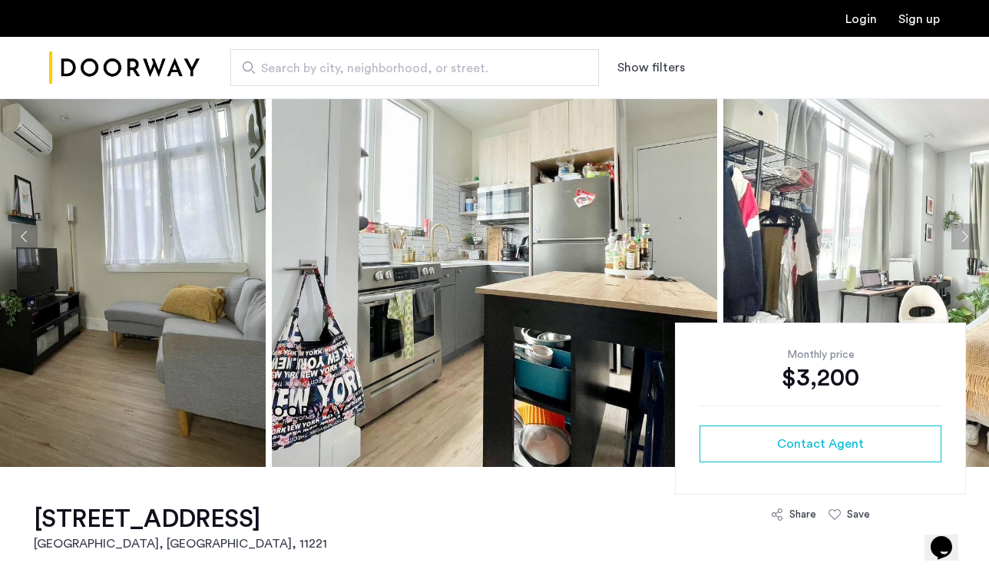
click at [967, 234] on button "Next apartment" at bounding box center [964, 236] width 26 height 26
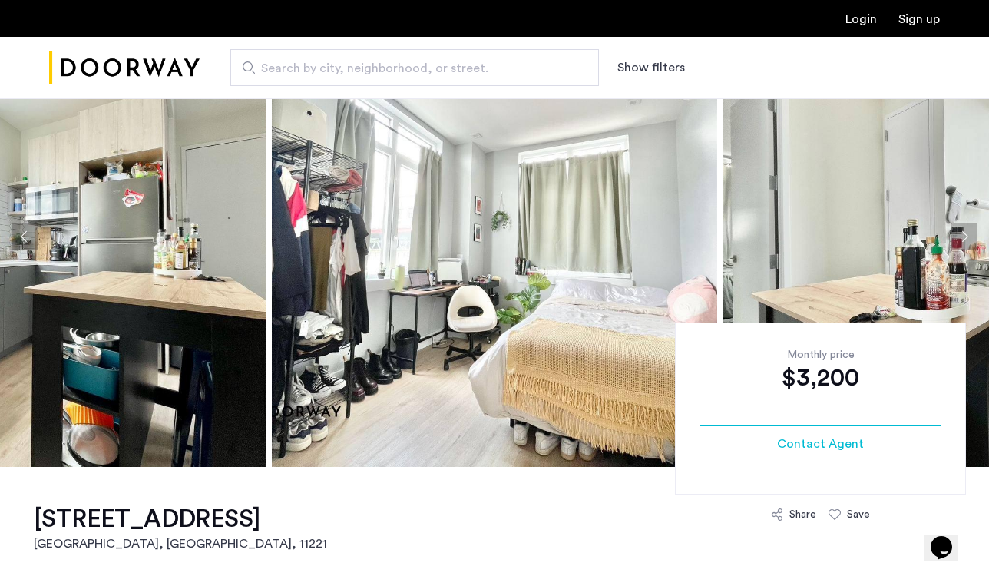
click at [967, 234] on button "Next apartment" at bounding box center [964, 236] width 26 height 26
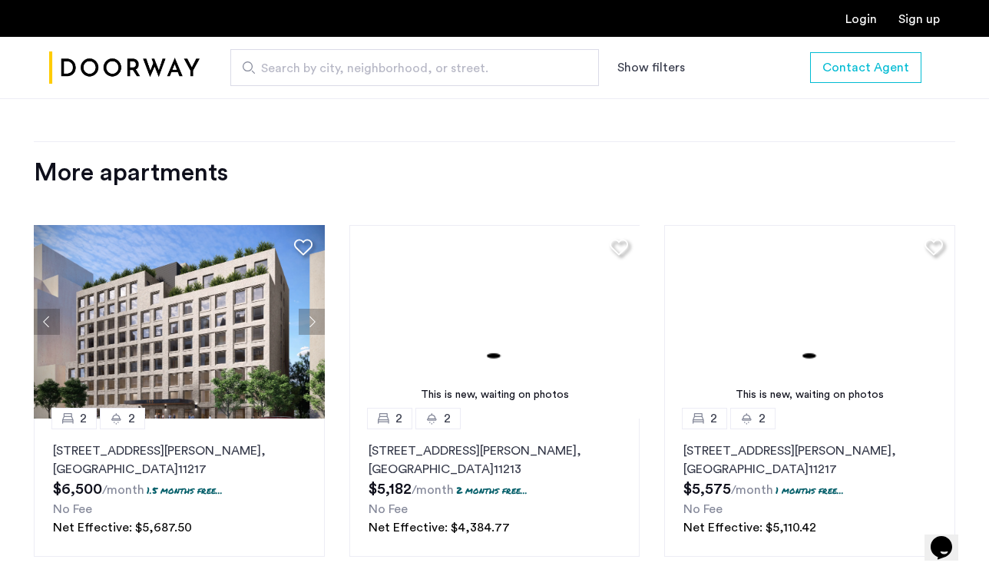
scroll to position [1422, 0]
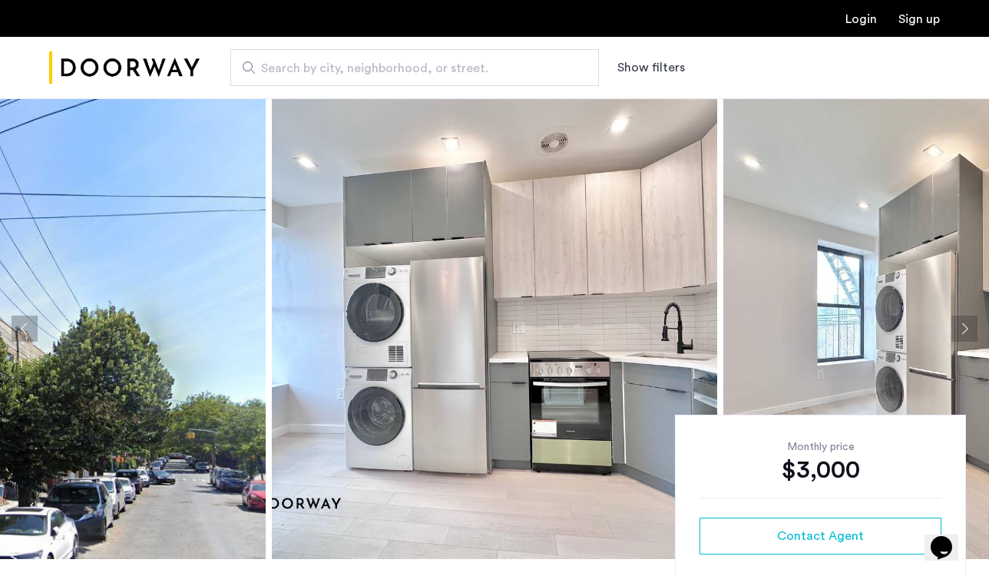
click at [953, 331] on button "Next apartment" at bounding box center [964, 328] width 26 height 26
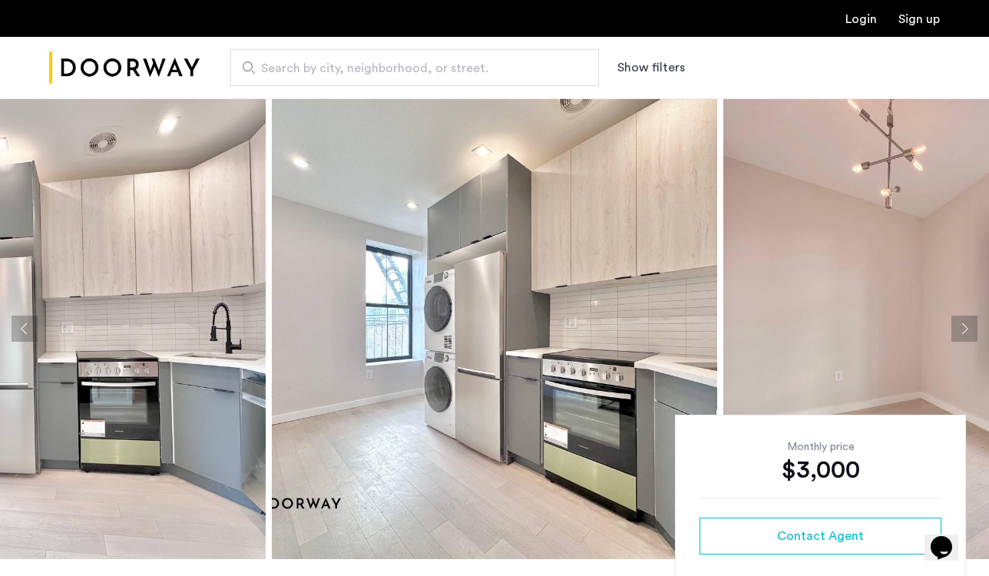
click at [953, 331] on button "Next apartment" at bounding box center [964, 328] width 26 height 26
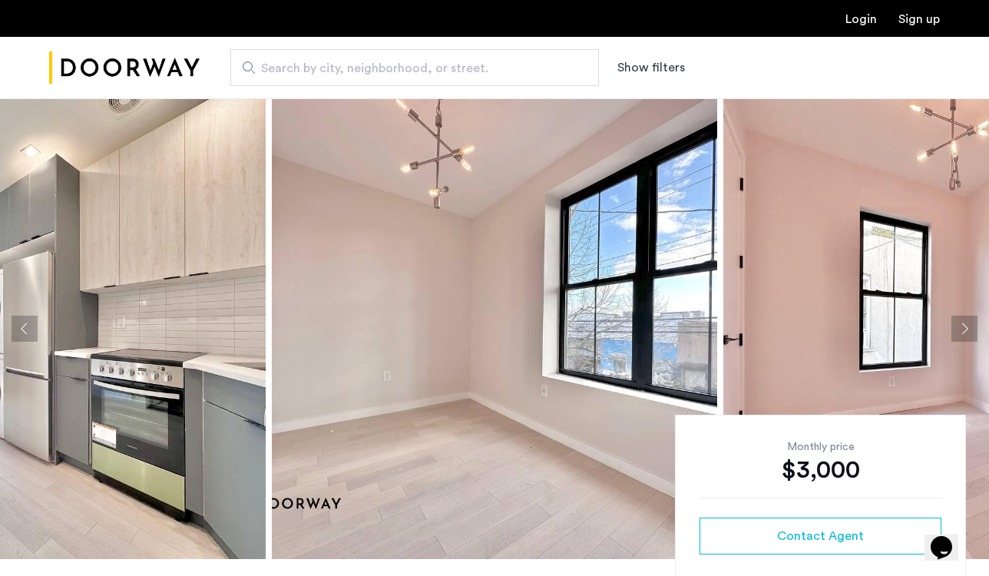
click at [953, 331] on button "Next apartment" at bounding box center [964, 328] width 26 height 26
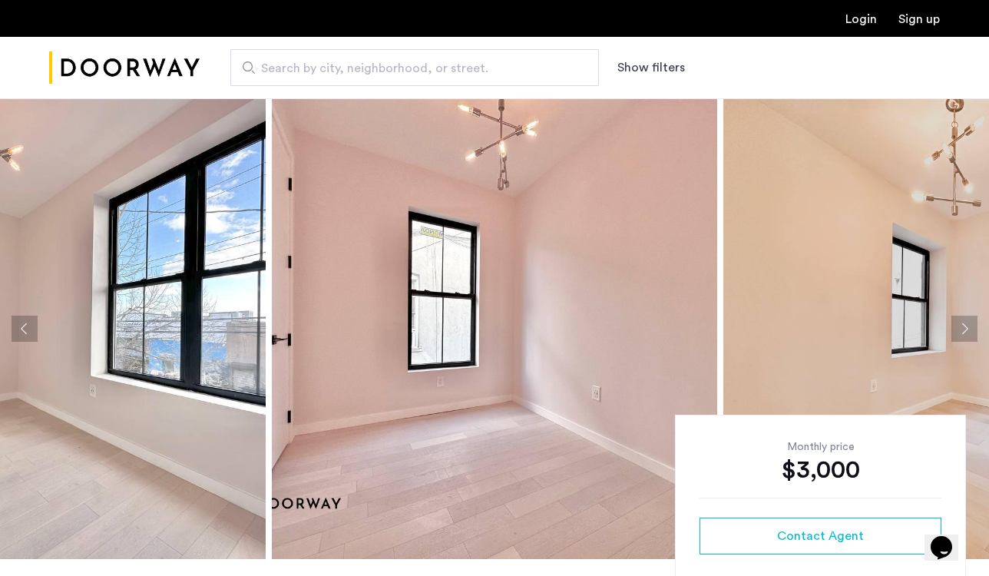
click at [953, 331] on button "Next apartment" at bounding box center [964, 328] width 26 height 26
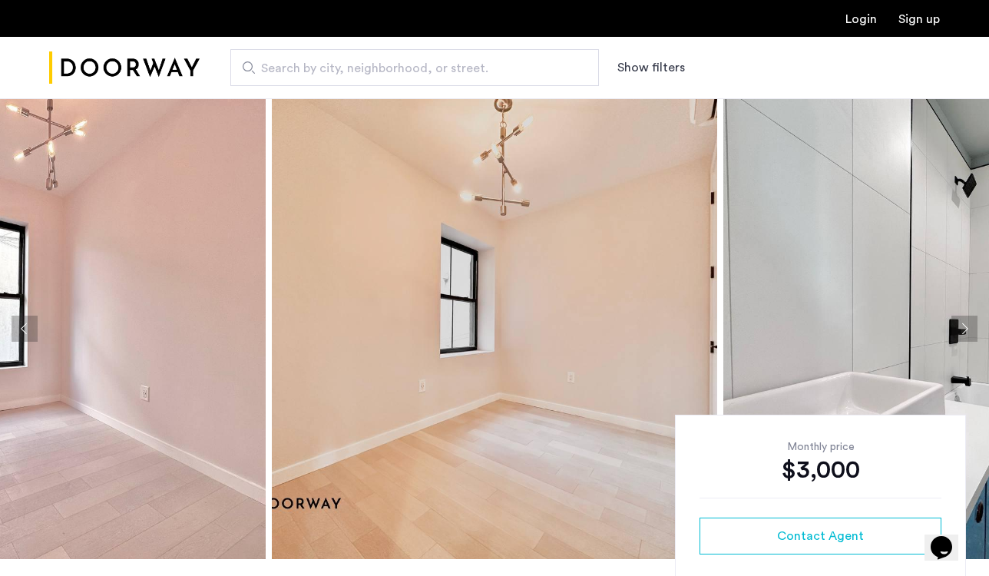
click at [953, 331] on button "Next apartment" at bounding box center [964, 328] width 26 height 26
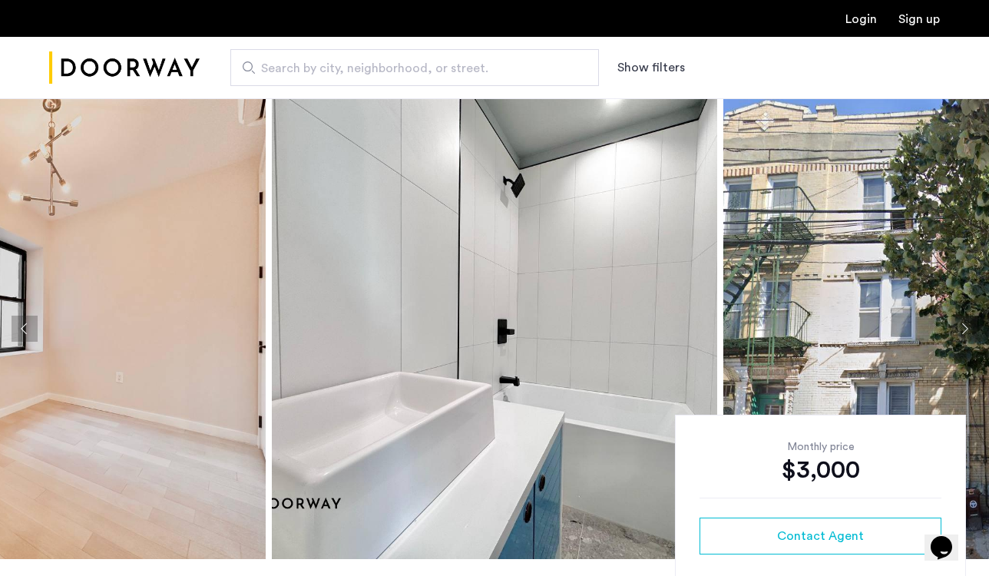
click at [953, 331] on button "Next apartment" at bounding box center [964, 328] width 26 height 26
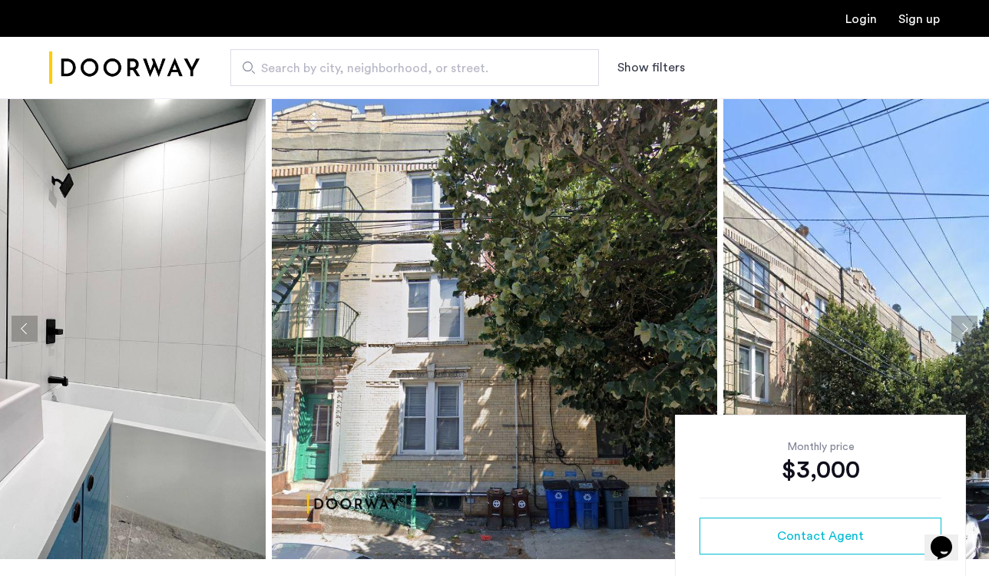
click at [953, 331] on button "Next apartment" at bounding box center [964, 328] width 26 height 26
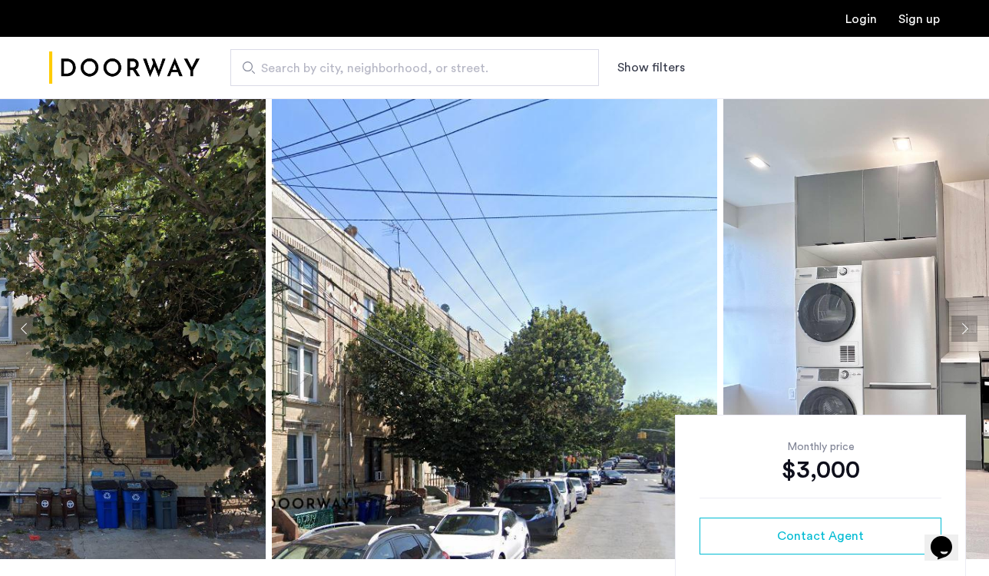
click at [953, 331] on button "Next apartment" at bounding box center [964, 328] width 26 height 26
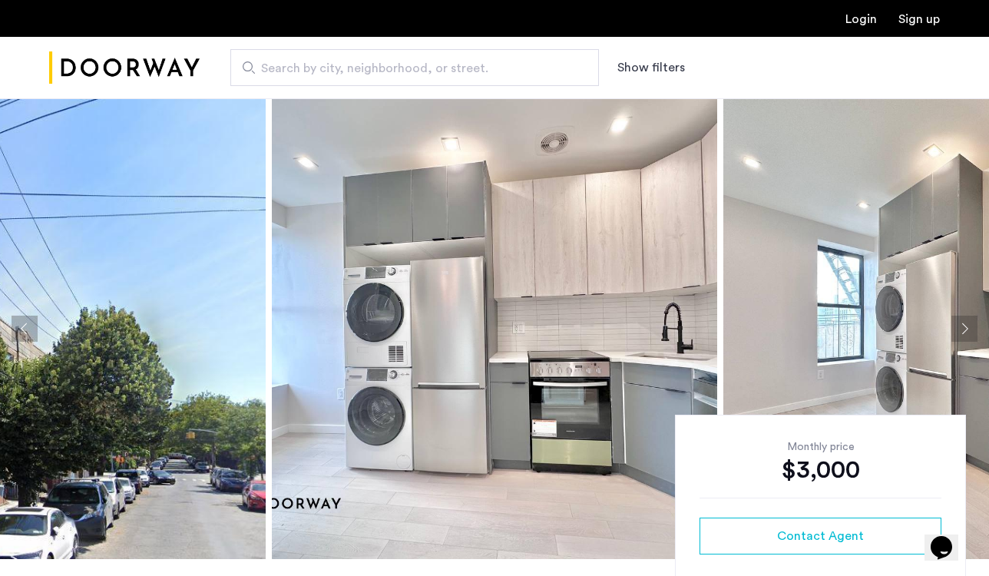
click at [953, 331] on button "Next apartment" at bounding box center [964, 328] width 26 height 26
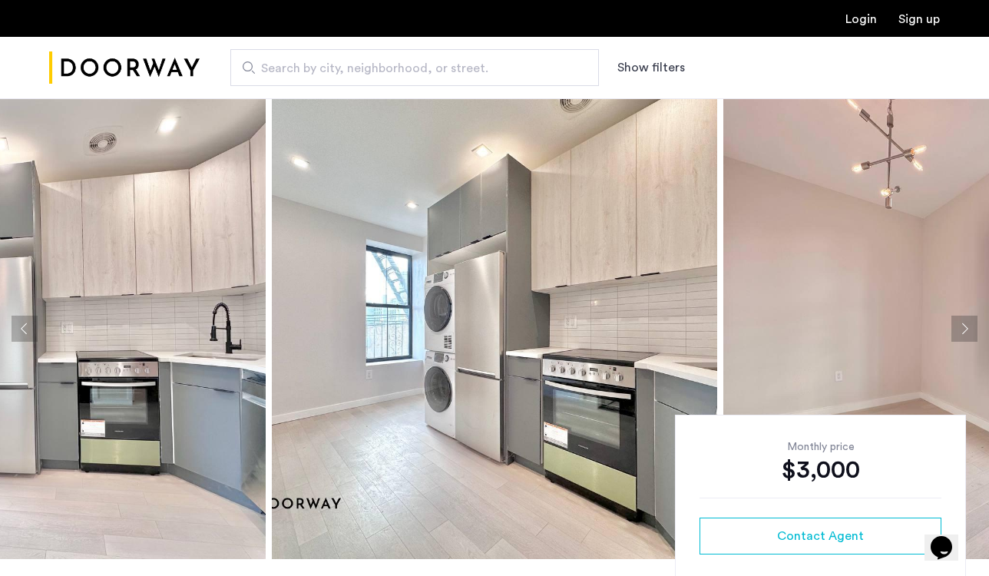
click at [953, 331] on button "Next apartment" at bounding box center [964, 328] width 26 height 26
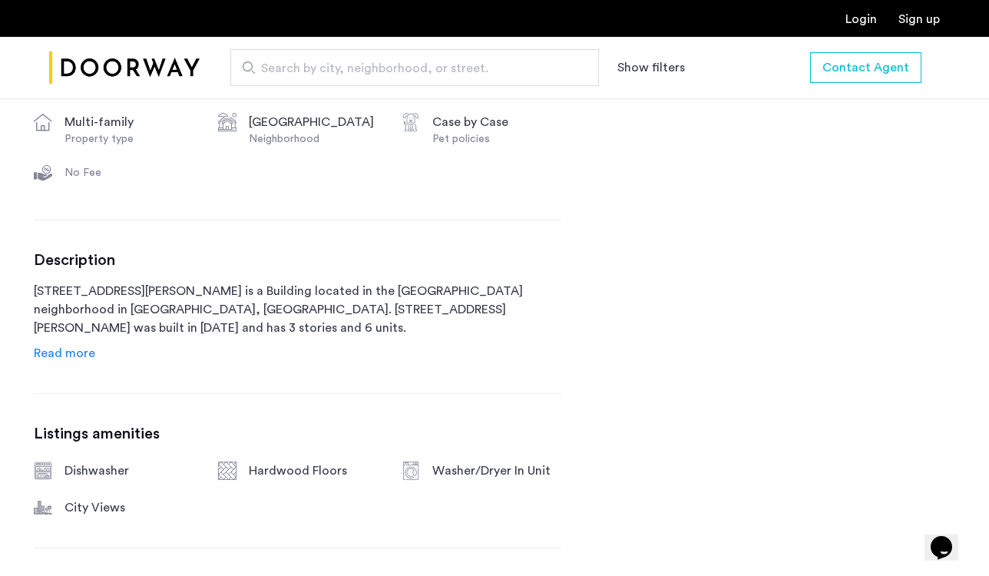
scroll to position [632, 0]
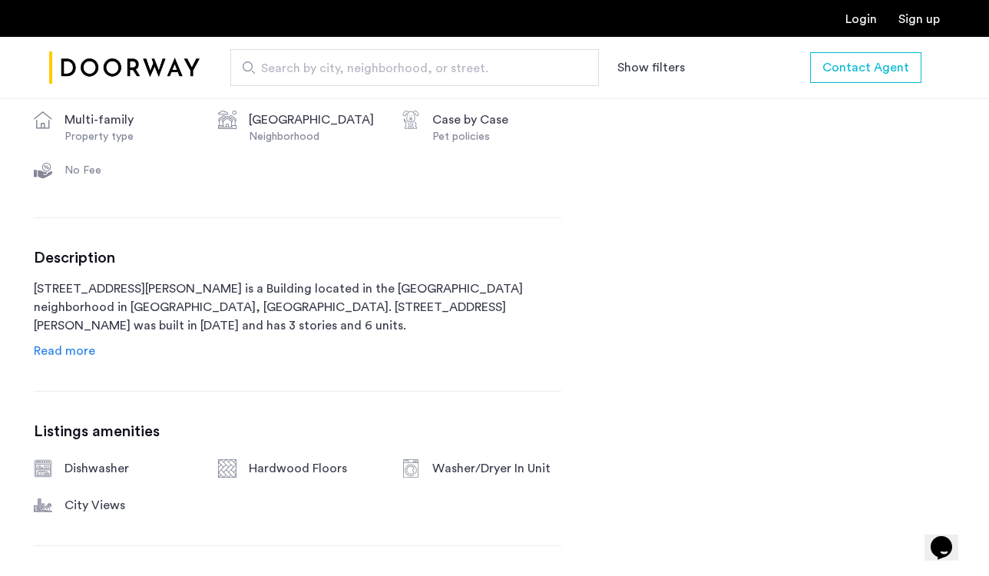
click at [66, 347] on span "Read more" at bounding box center [64, 351] width 61 height 12
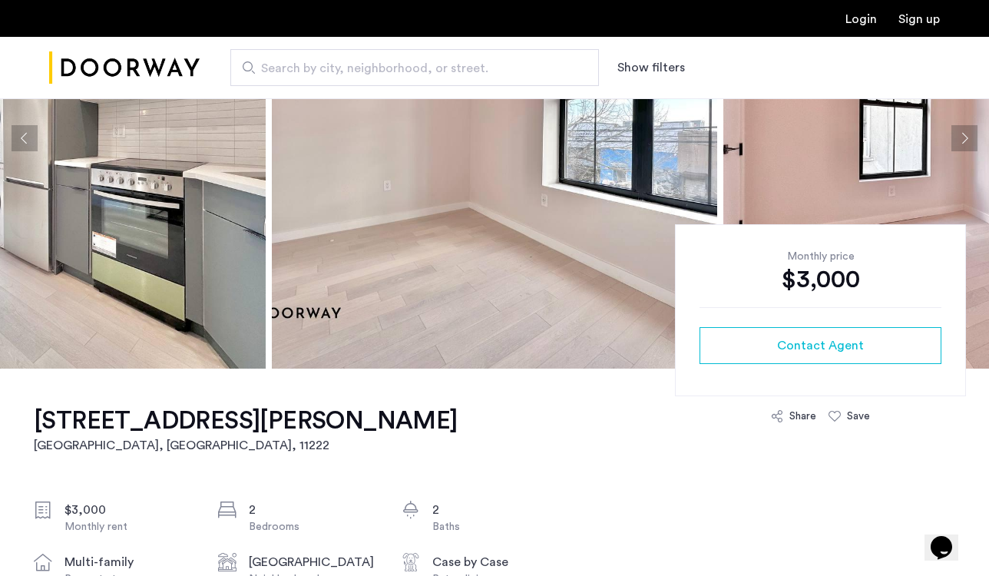
scroll to position [182, 0]
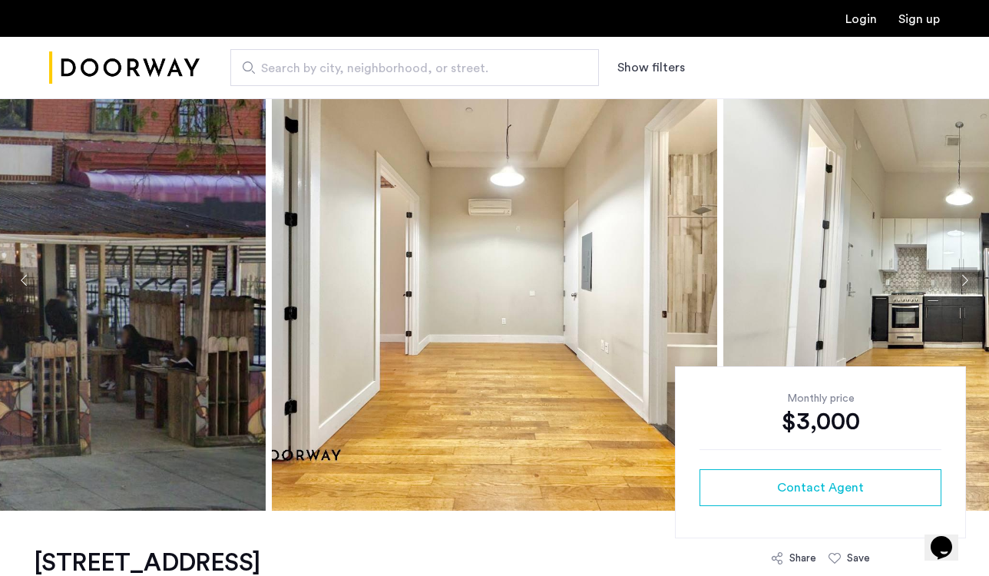
scroll to position [48, 0]
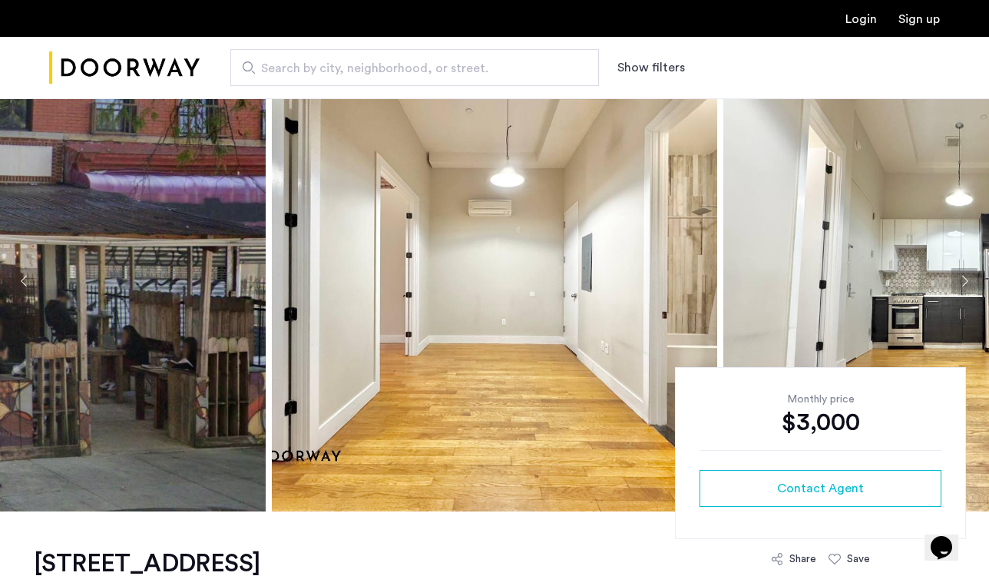
click at [965, 276] on button "Next apartment" at bounding box center [964, 281] width 26 height 26
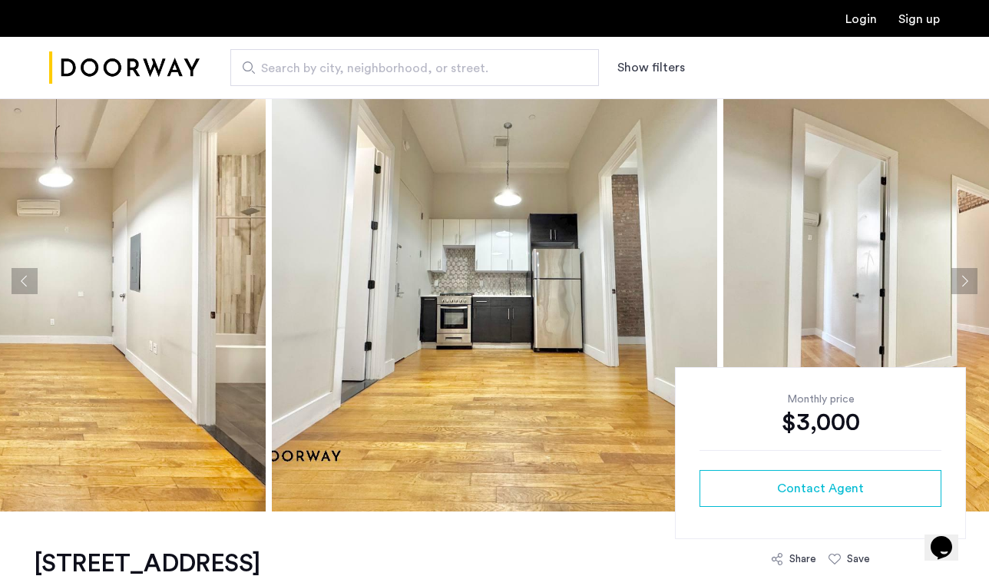
click at [965, 276] on button "Next apartment" at bounding box center [964, 281] width 26 height 26
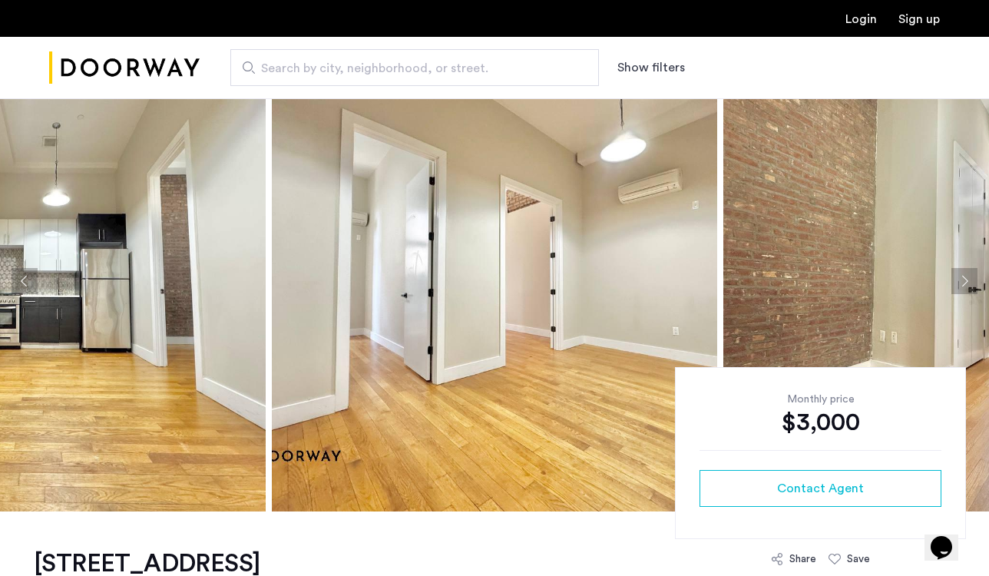
click at [965, 276] on button "Next apartment" at bounding box center [964, 281] width 26 height 26
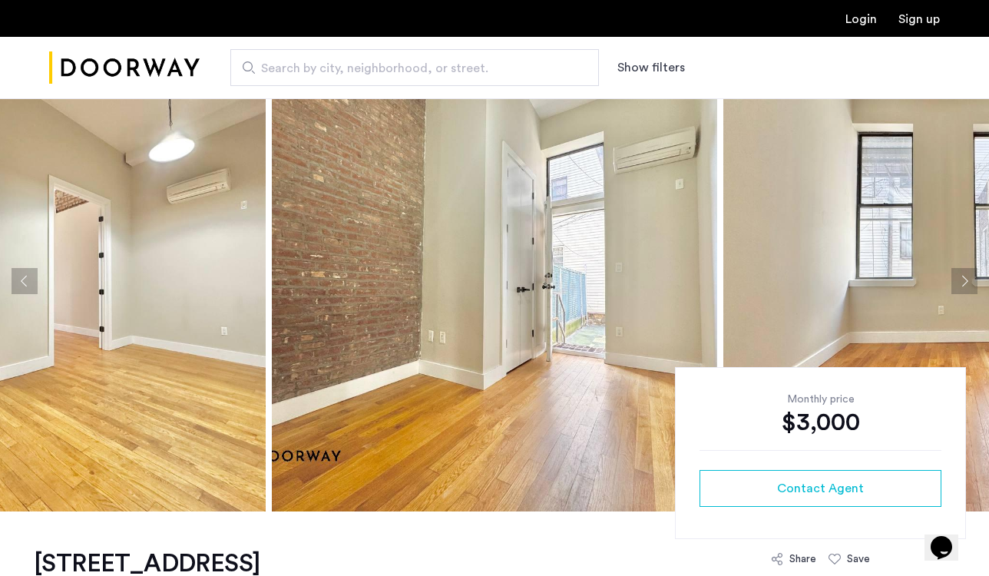
click at [965, 276] on button "Next apartment" at bounding box center [964, 281] width 26 height 26
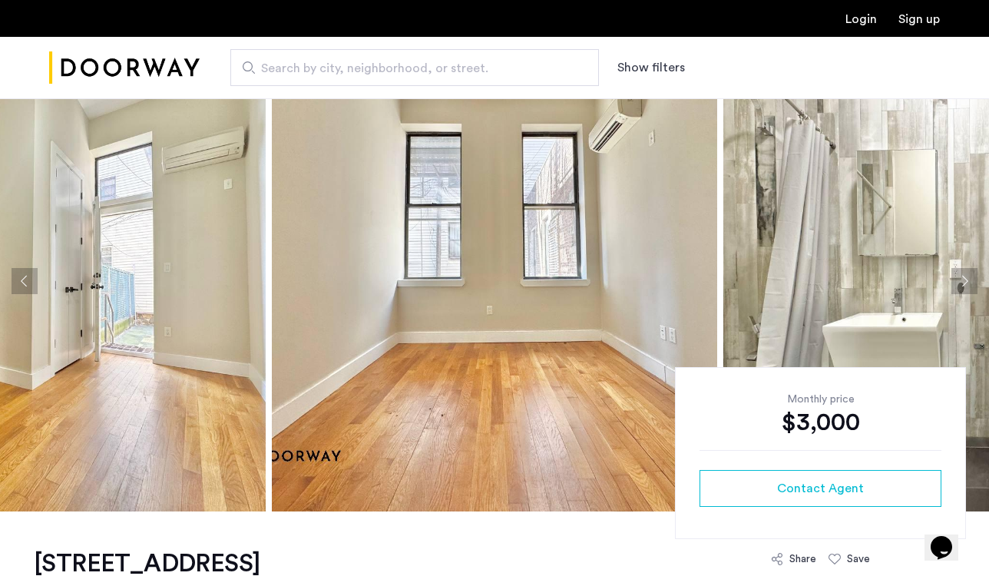
click at [965, 276] on button "Next apartment" at bounding box center [964, 281] width 26 height 26
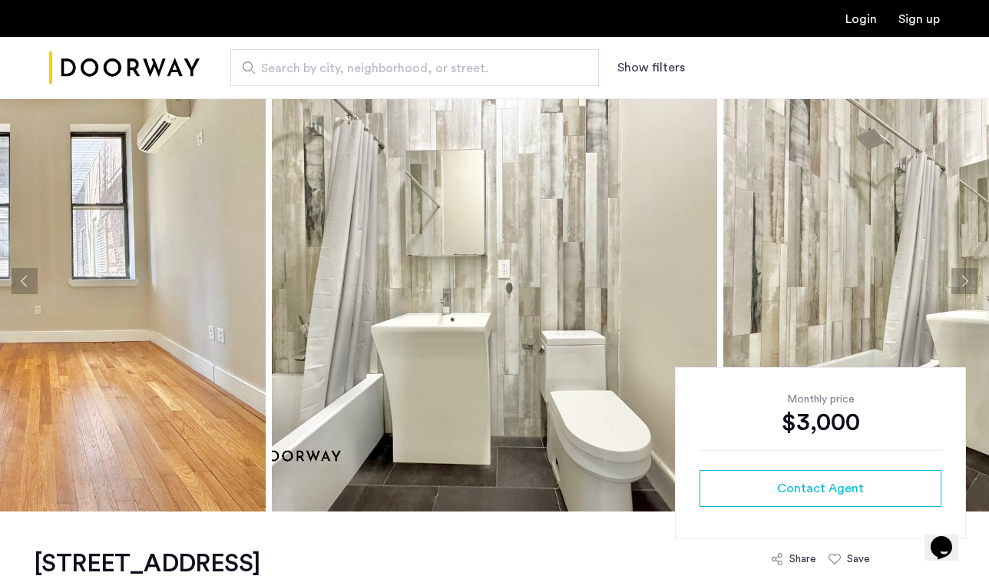
click at [965, 276] on button "Next apartment" at bounding box center [964, 281] width 26 height 26
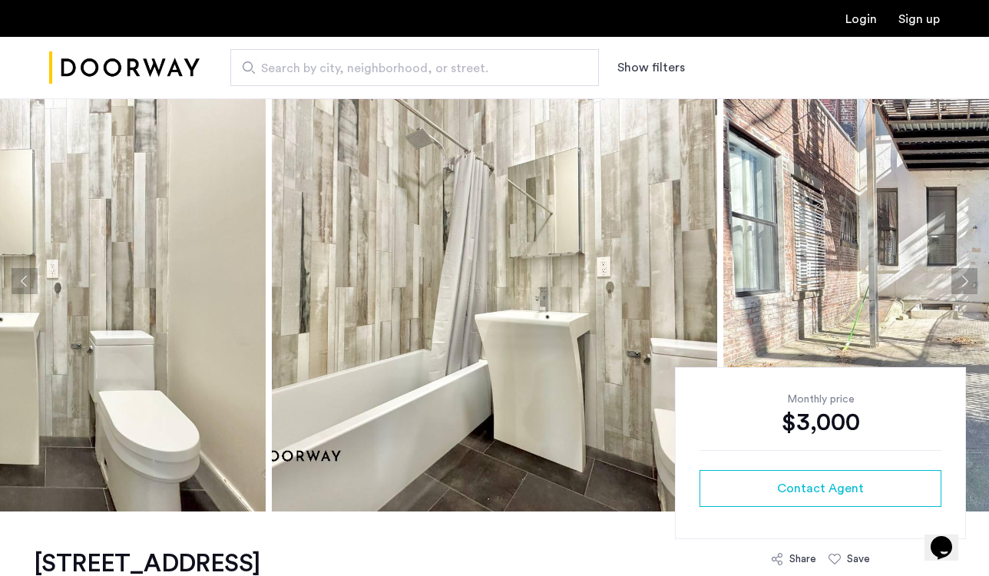
click at [965, 276] on button "Next apartment" at bounding box center [964, 281] width 26 height 26
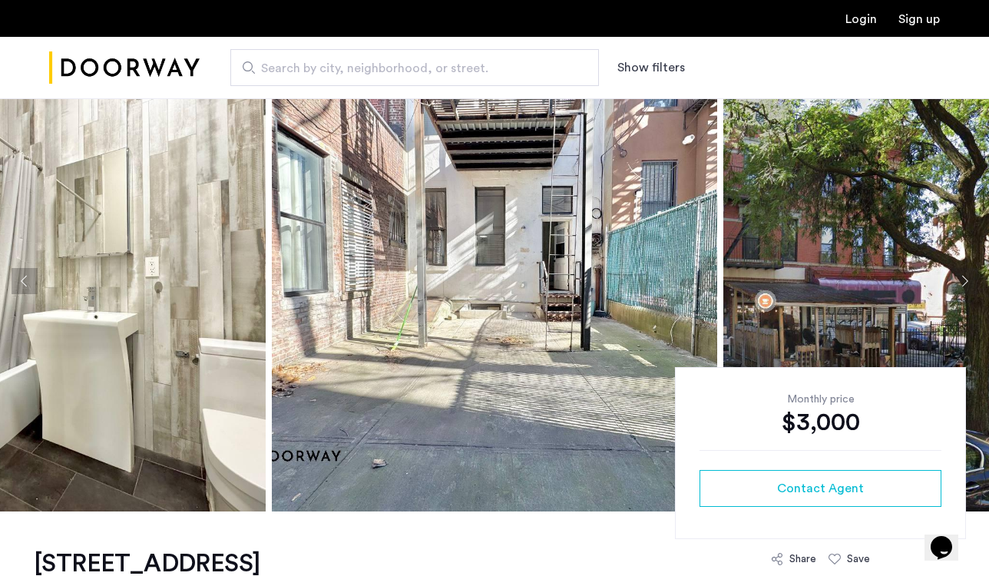
click at [965, 276] on button "Next apartment" at bounding box center [964, 281] width 26 height 26
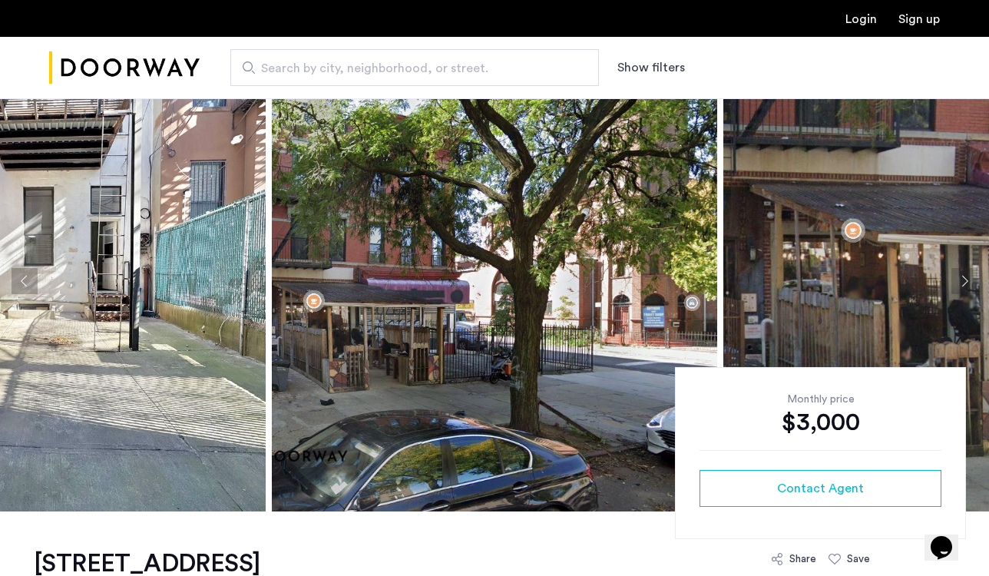
click at [965, 276] on button "Next apartment" at bounding box center [964, 281] width 26 height 26
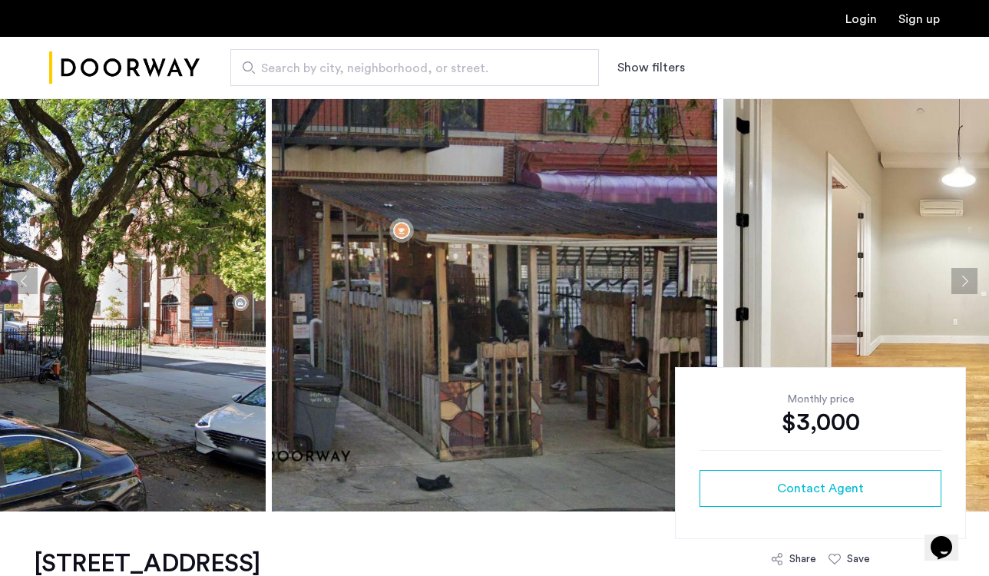
click at [965, 276] on button "Next apartment" at bounding box center [964, 281] width 26 height 26
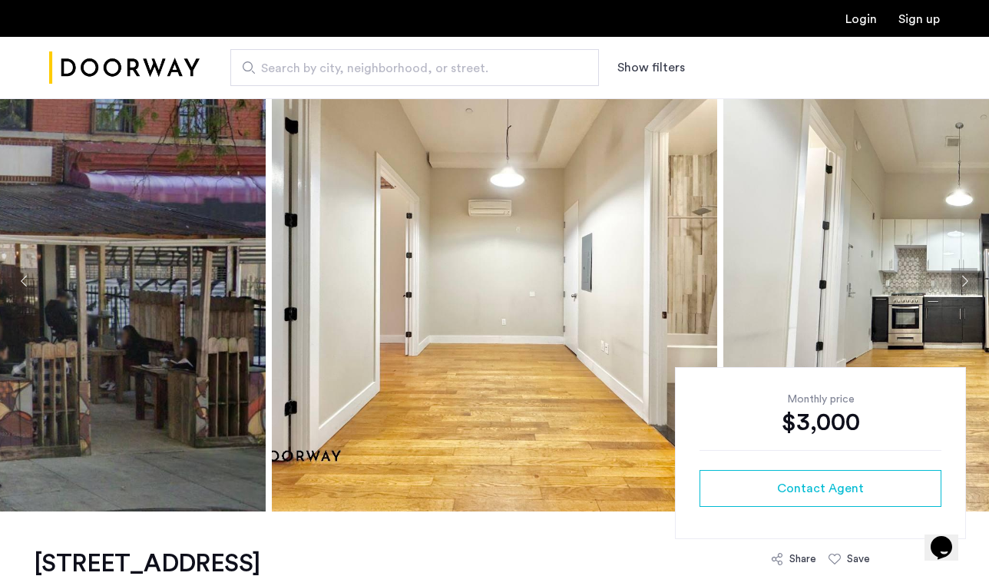
click at [965, 276] on button "Next apartment" at bounding box center [964, 281] width 26 height 26
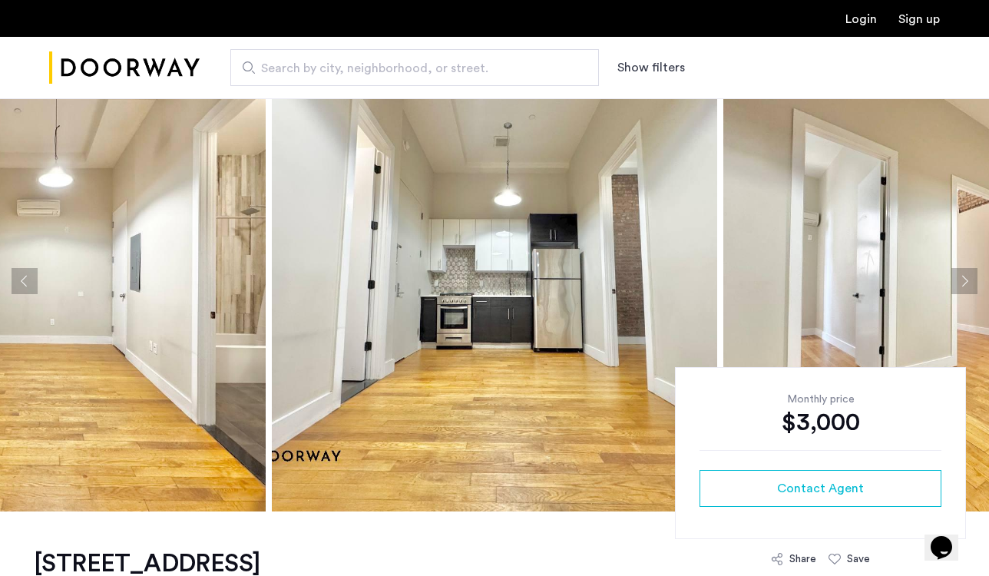
click at [965, 276] on button "Next apartment" at bounding box center [964, 281] width 26 height 26
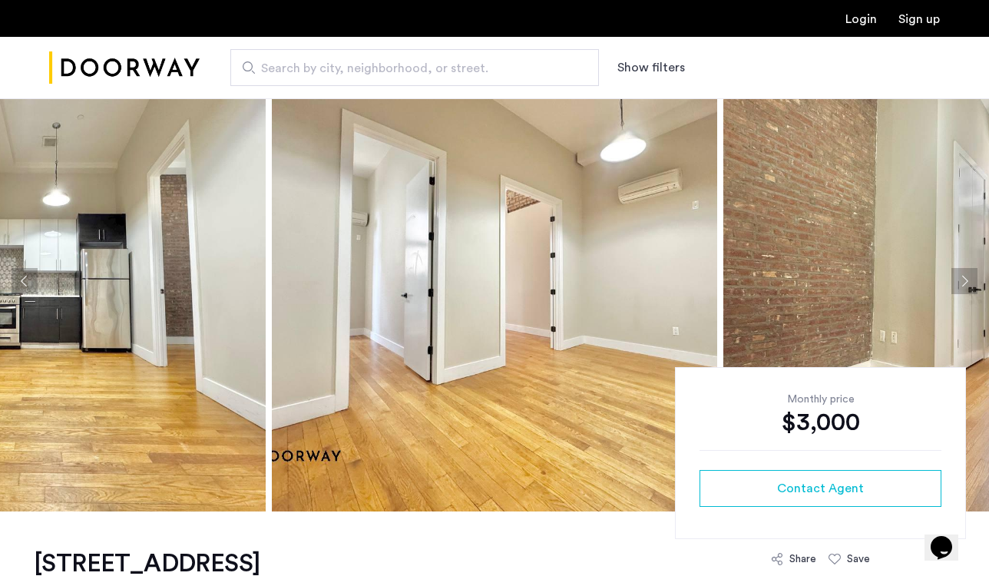
click at [965, 276] on button "Next apartment" at bounding box center [964, 281] width 26 height 26
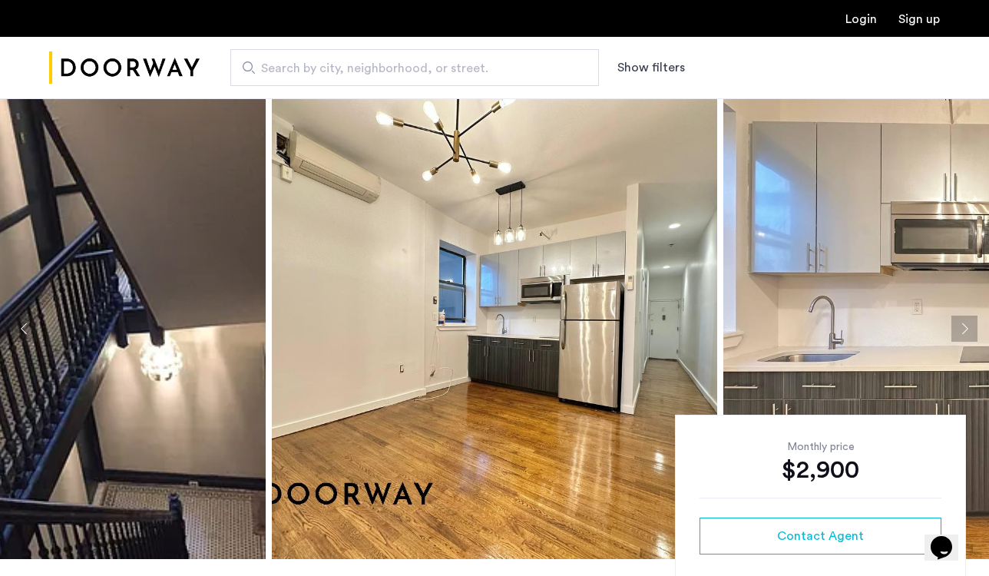
click at [965, 276] on img at bounding box center [945, 328] width 445 height 461
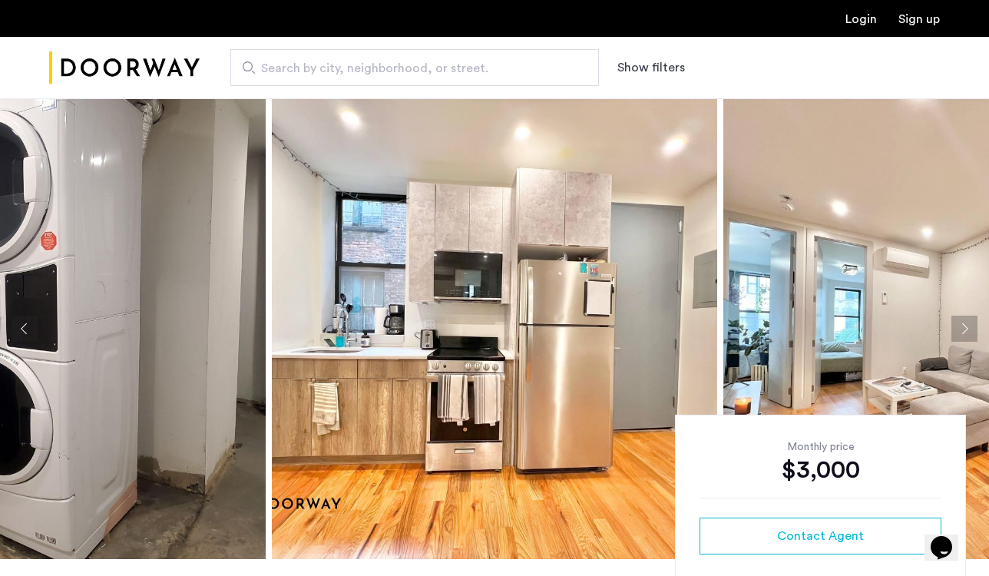
click at [959, 329] on button "Next apartment" at bounding box center [964, 328] width 26 height 26
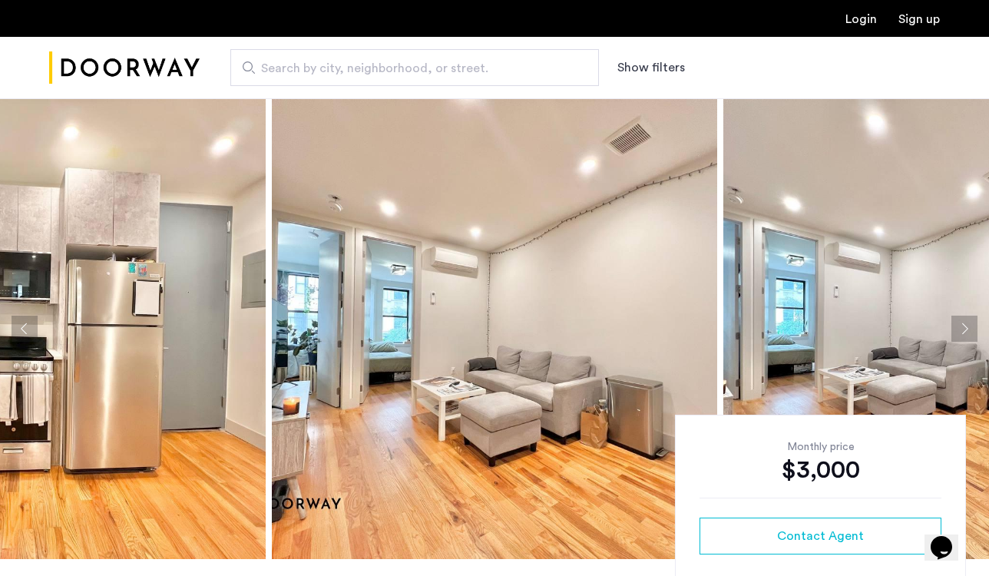
click at [959, 329] on button "Next apartment" at bounding box center [964, 328] width 26 height 26
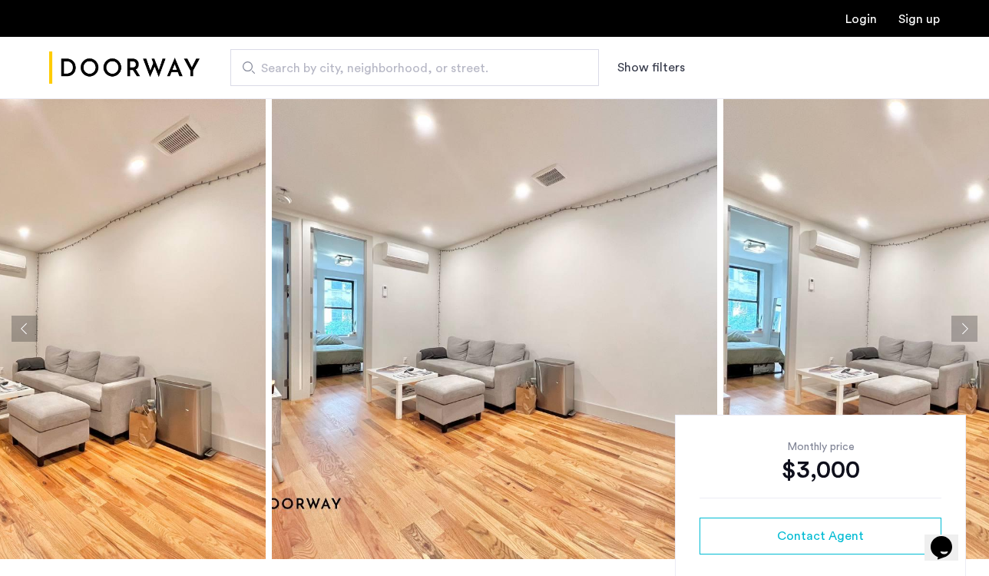
click at [959, 329] on button "Next apartment" at bounding box center [964, 328] width 26 height 26
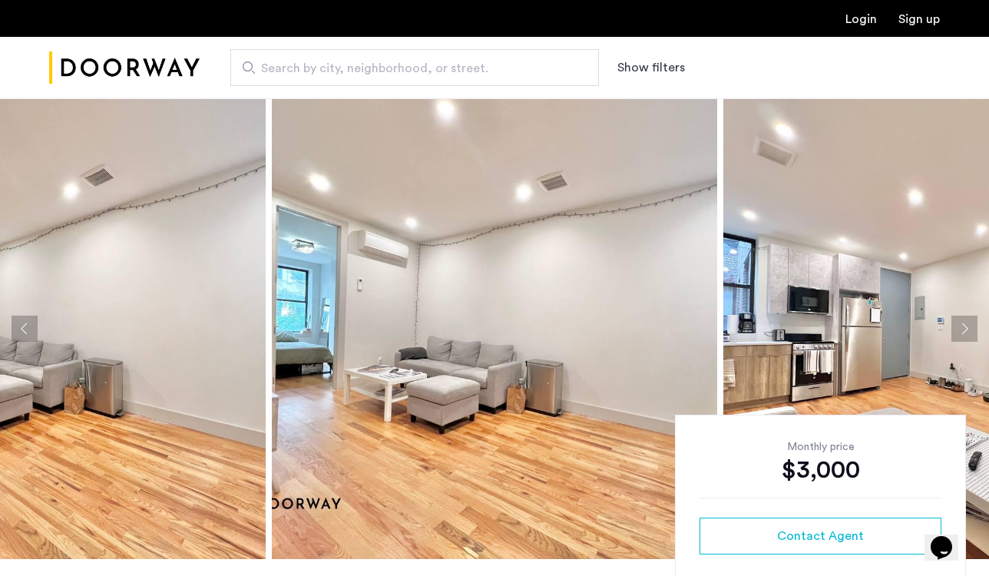
click at [959, 329] on button "Next apartment" at bounding box center [964, 328] width 26 height 26
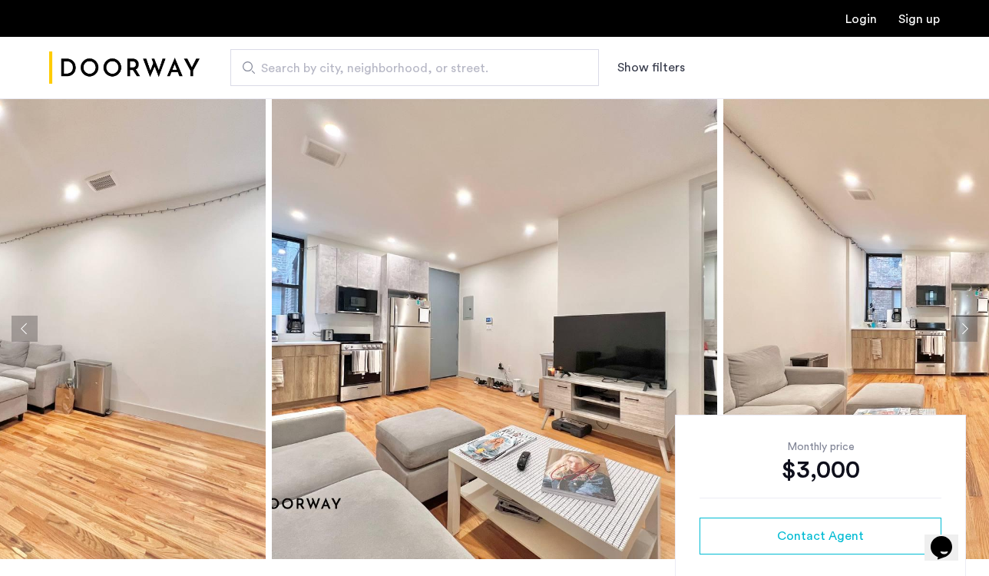
click at [959, 329] on button "Next apartment" at bounding box center [964, 328] width 26 height 26
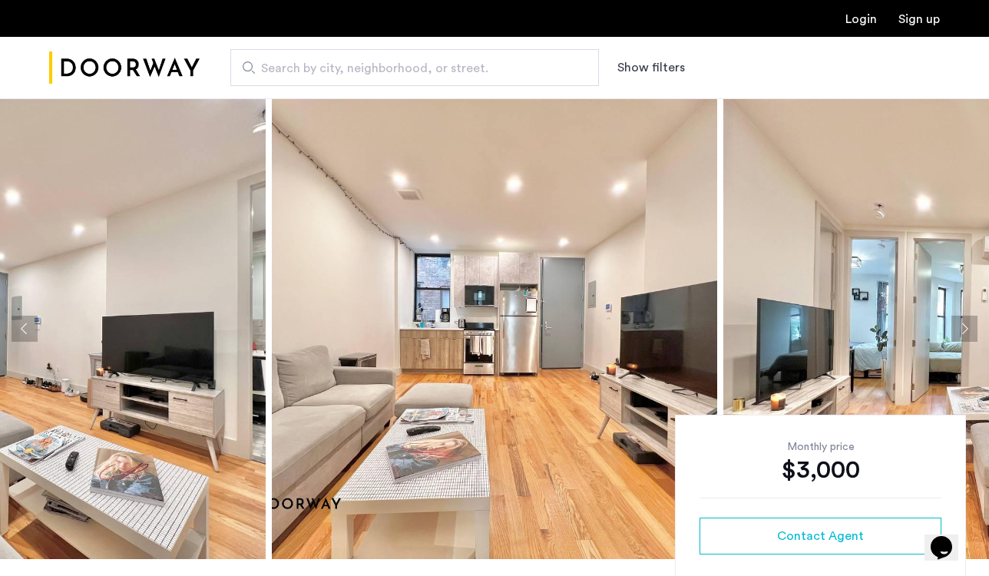
click at [959, 329] on button "Next apartment" at bounding box center [964, 328] width 26 height 26
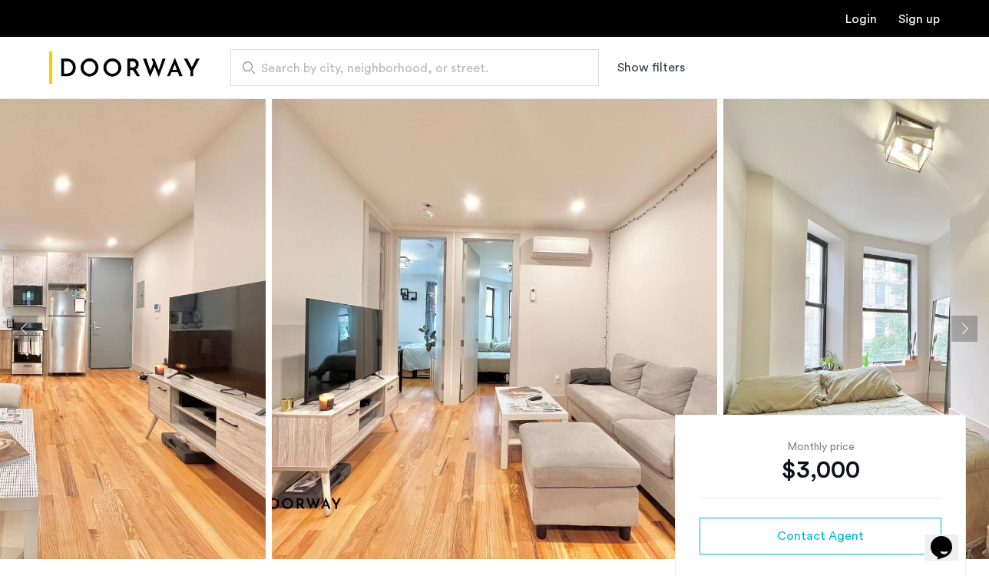
click at [959, 329] on button "Next apartment" at bounding box center [964, 328] width 26 height 26
